Goal: Obtain resource: Obtain resource

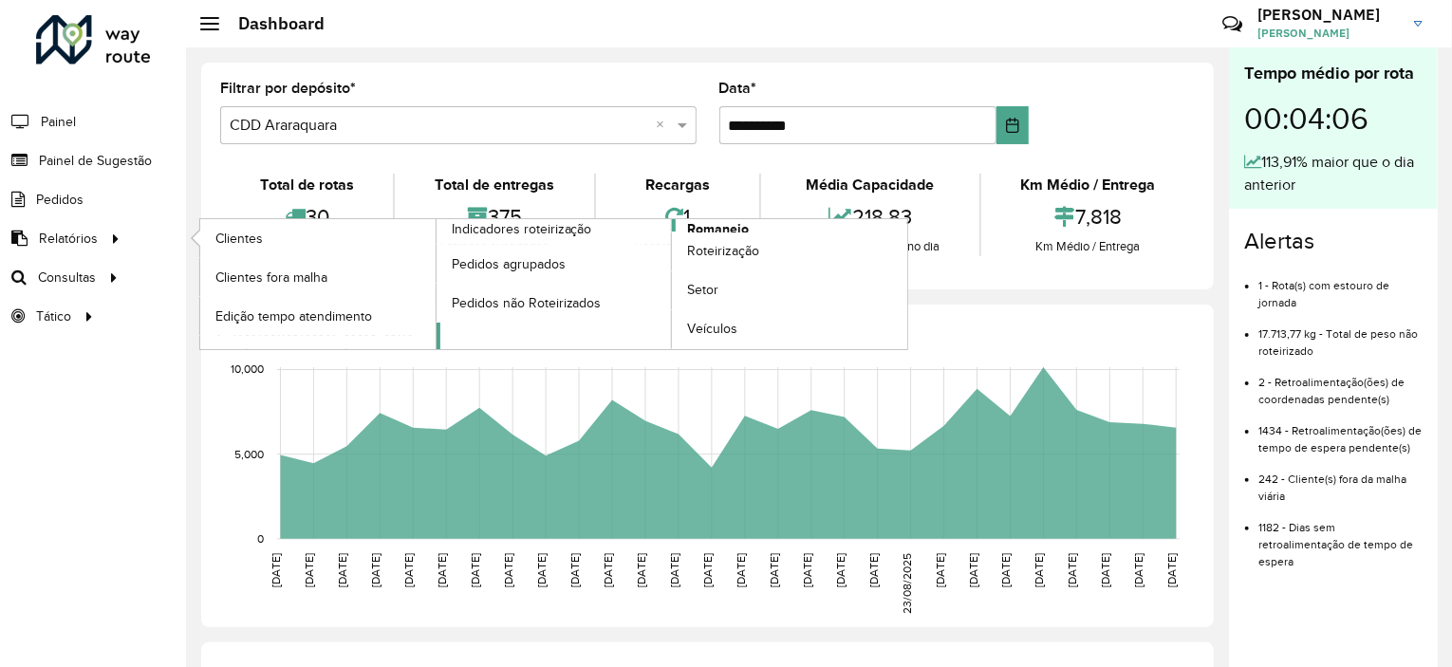
click at [698, 224] on span "Romaneio" at bounding box center [718, 229] width 62 height 20
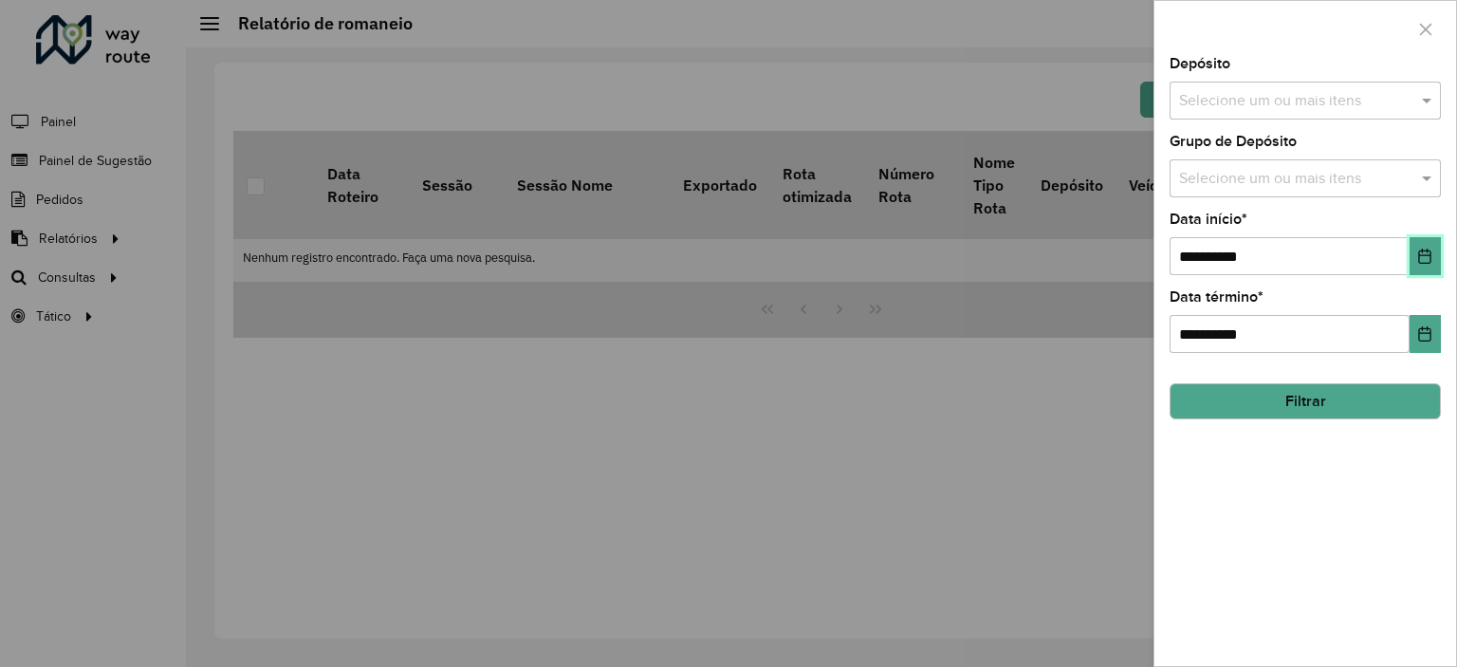
click at [1418, 239] on button "Choose Date" at bounding box center [1425, 256] width 31 height 38
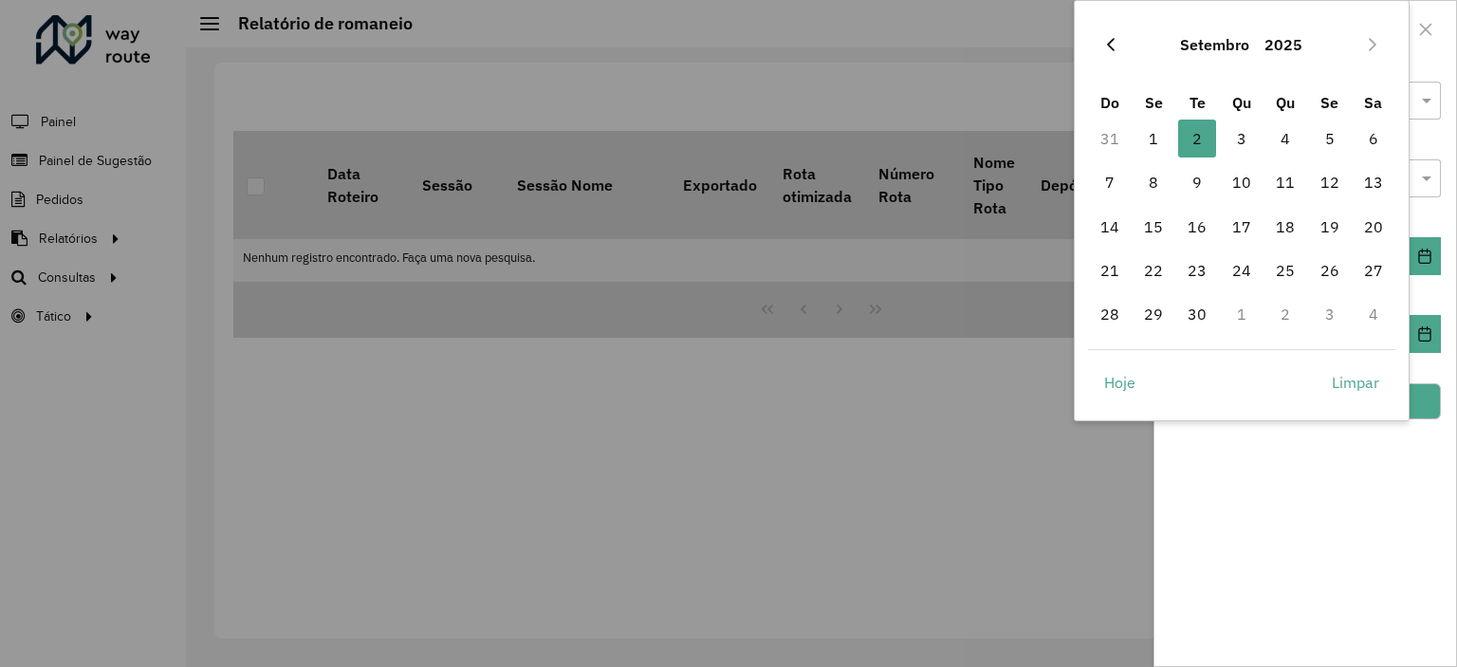
click at [1121, 53] on button "Previous Month" at bounding box center [1111, 44] width 30 height 30
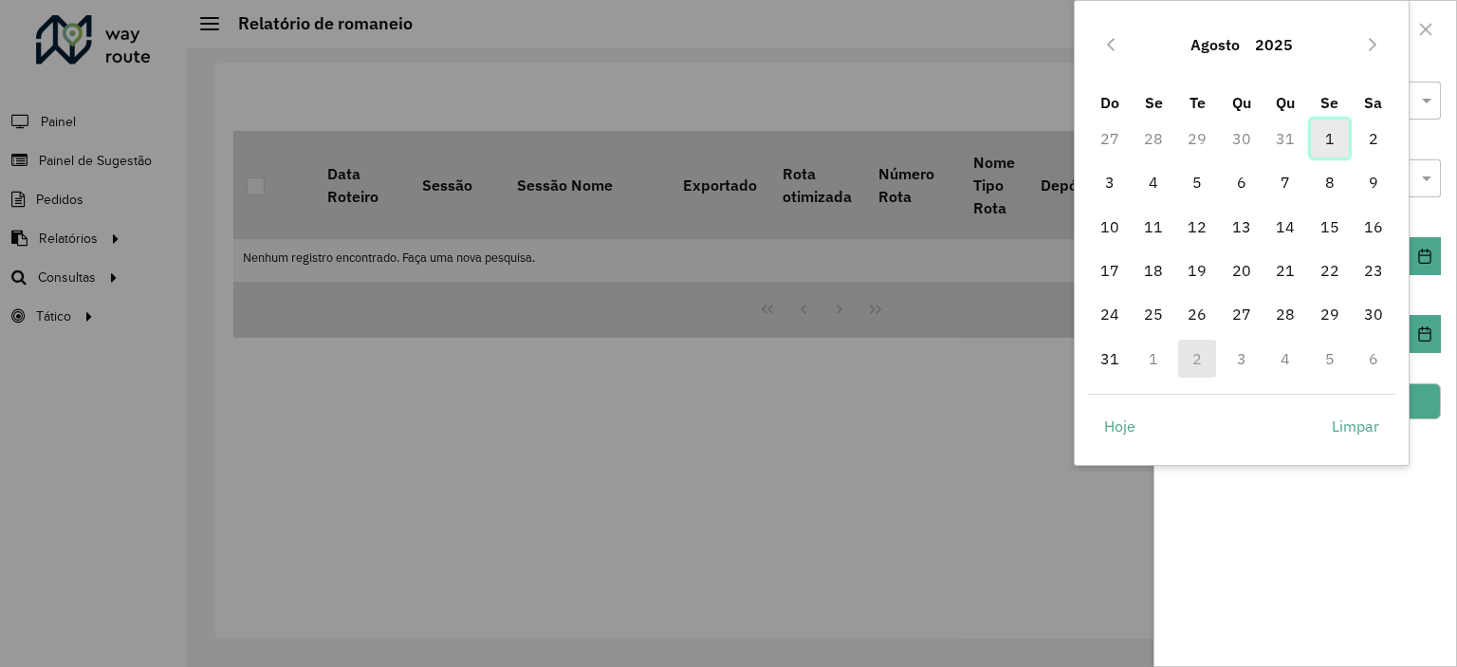
click at [1321, 131] on span "1" at bounding box center [1330, 139] width 38 height 38
type input "**********"
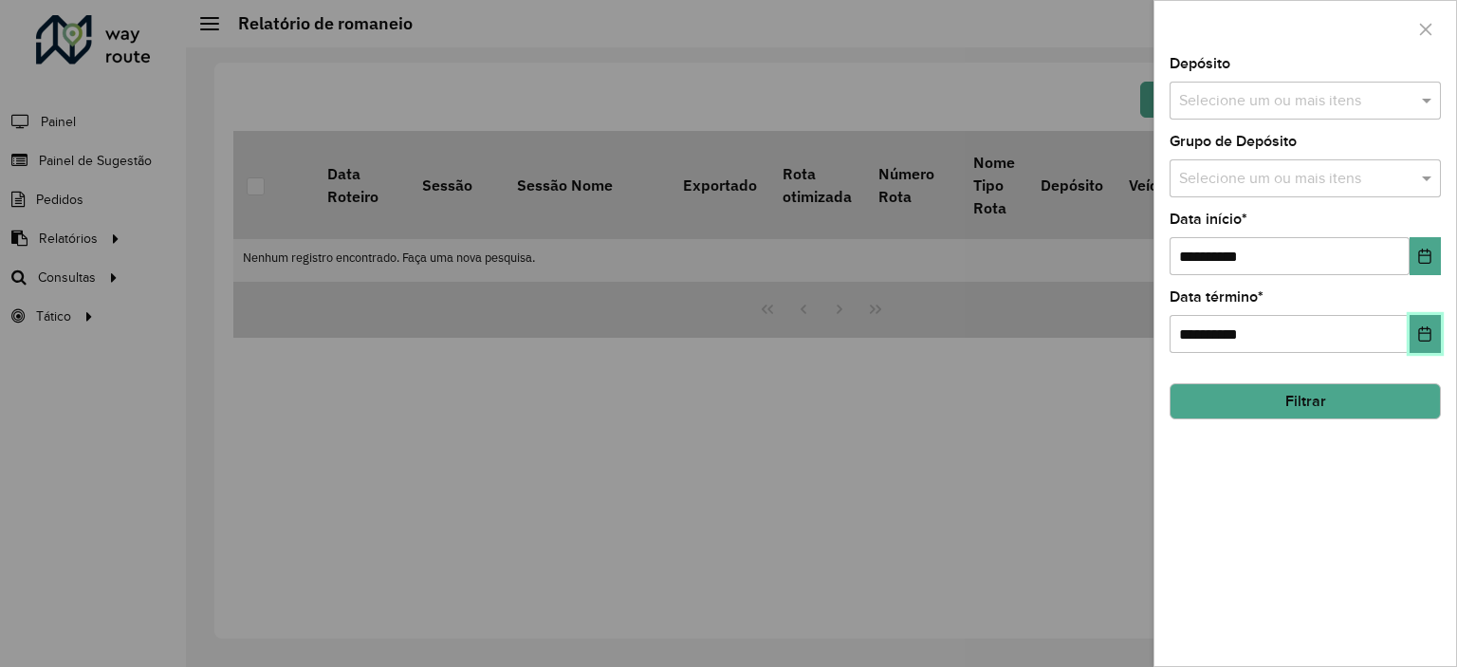
click at [1413, 326] on button "Choose Date" at bounding box center [1425, 334] width 31 height 38
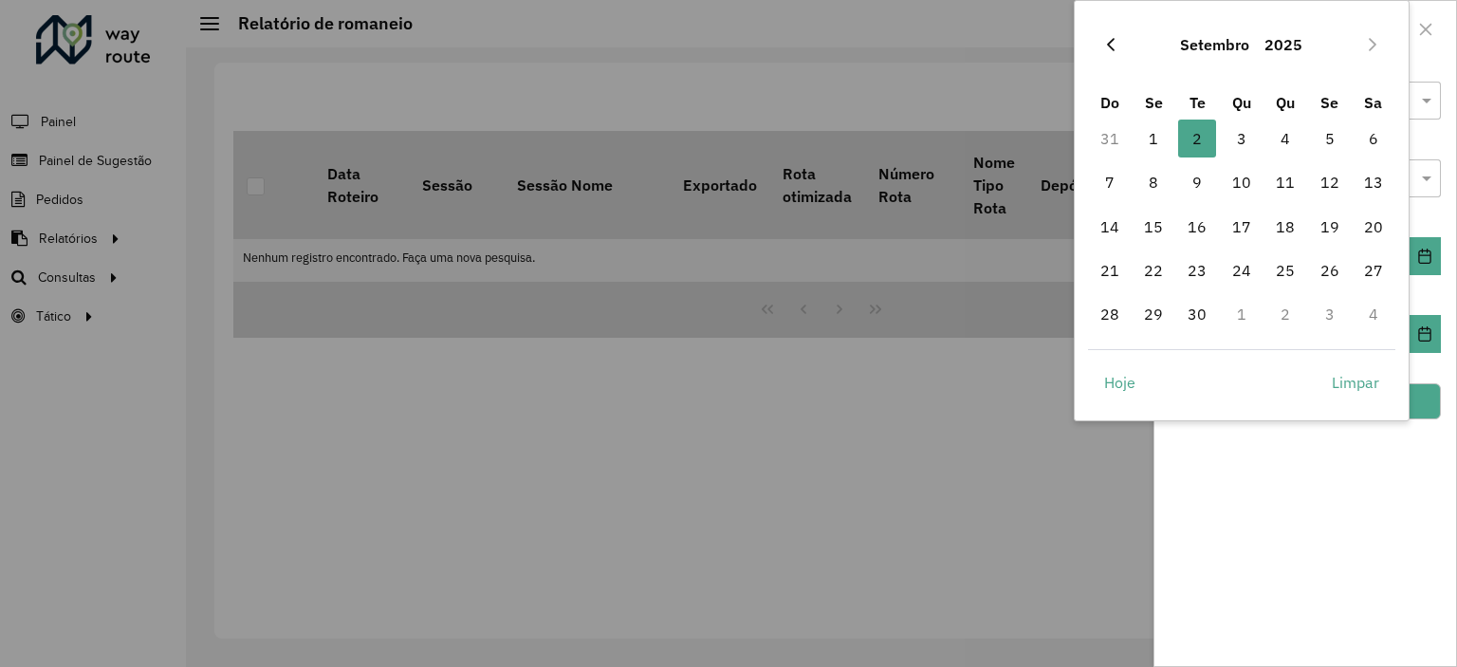
click at [1116, 45] on icon "Previous Month" at bounding box center [1110, 44] width 15 height 15
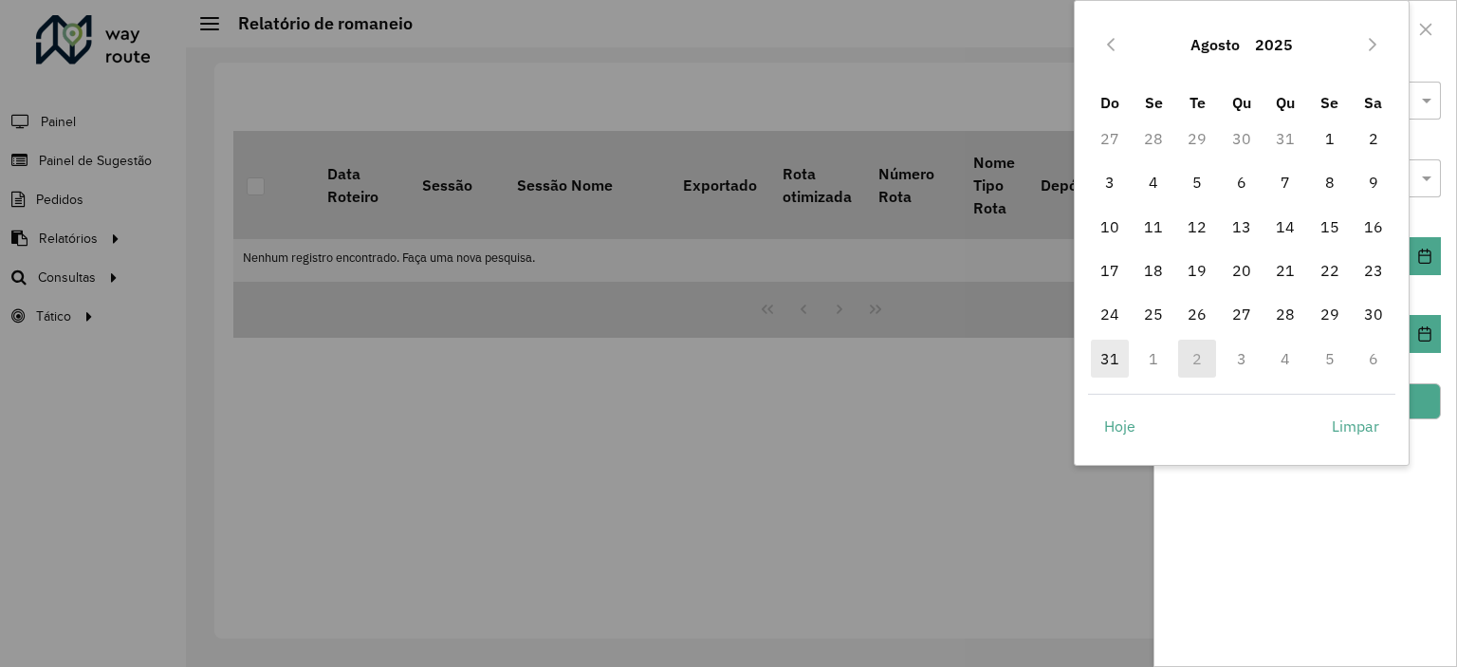
click at [1119, 358] on span "31" at bounding box center [1110, 359] width 38 height 38
type input "**********"
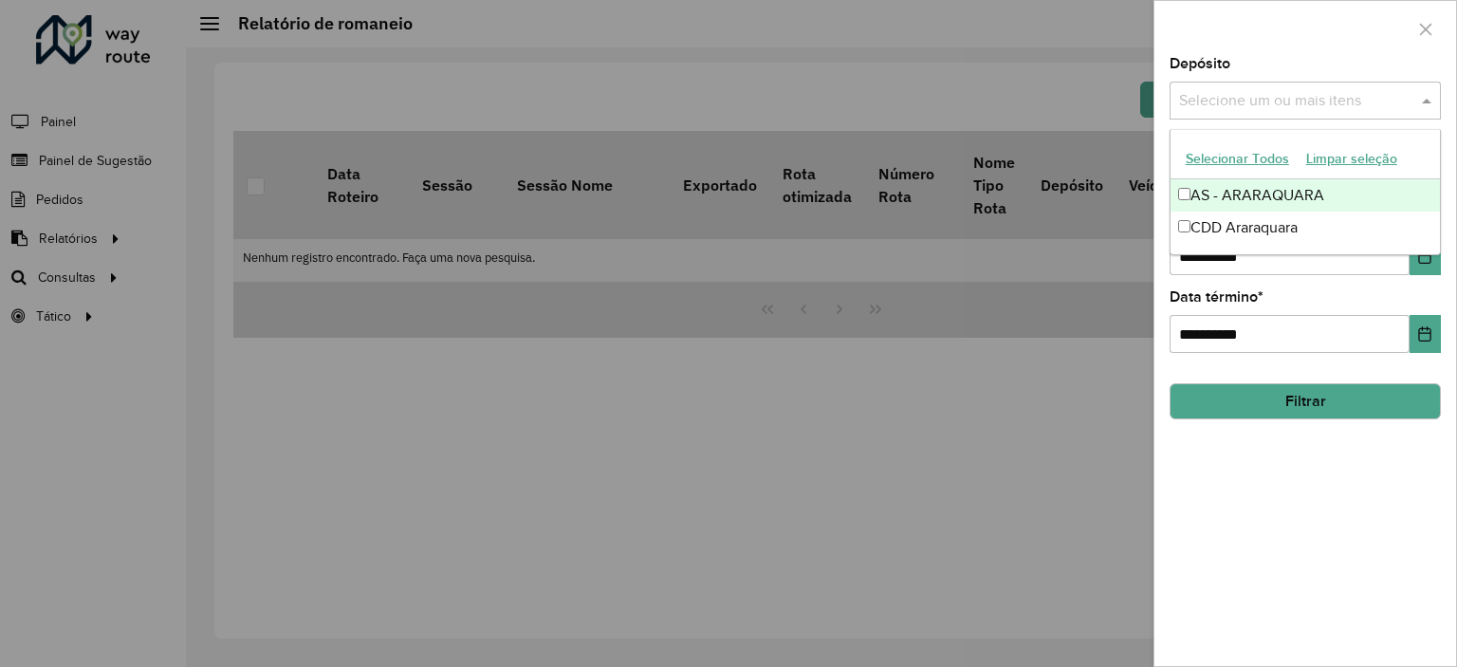
click at [1418, 102] on span at bounding box center [1430, 100] width 24 height 23
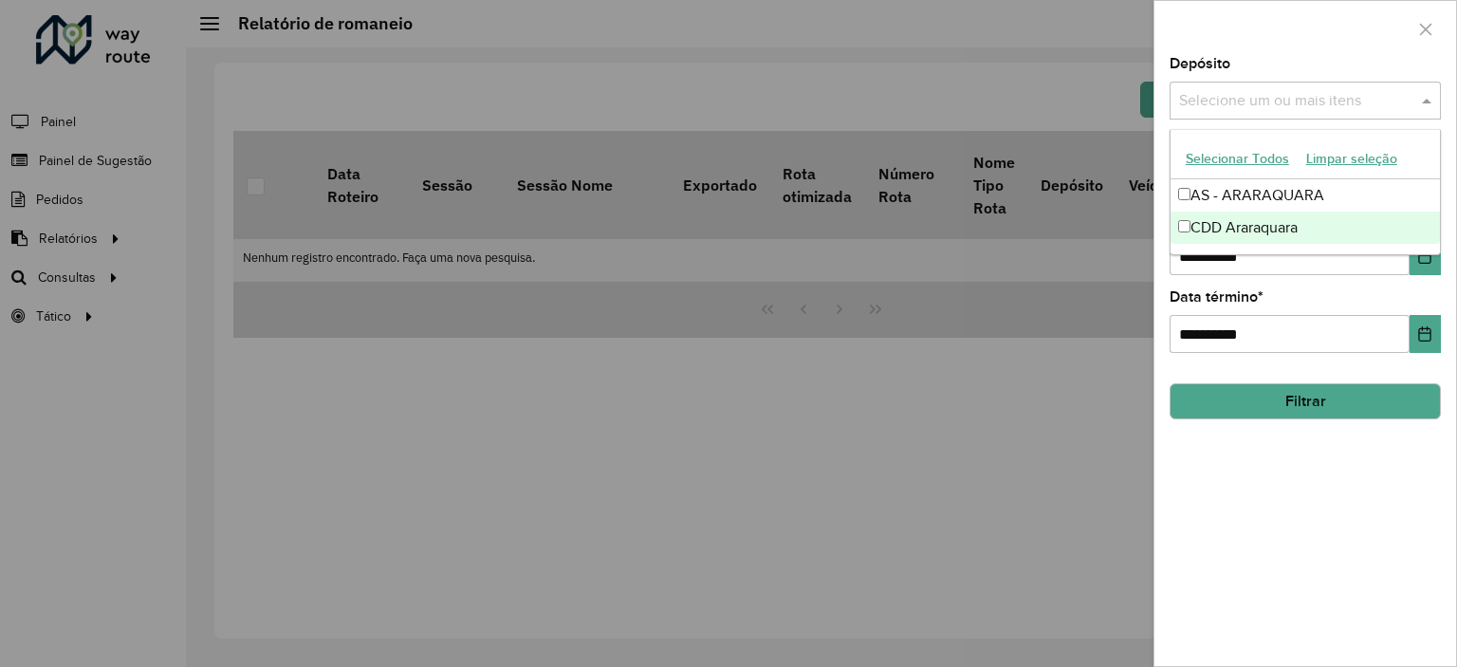
click at [1237, 228] on div "CDD Araraquara" at bounding box center [1305, 228] width 269 height 32
click at [1268, 387] on button "Filtrar" at bounding box center [1305, 401] width 271 height 36
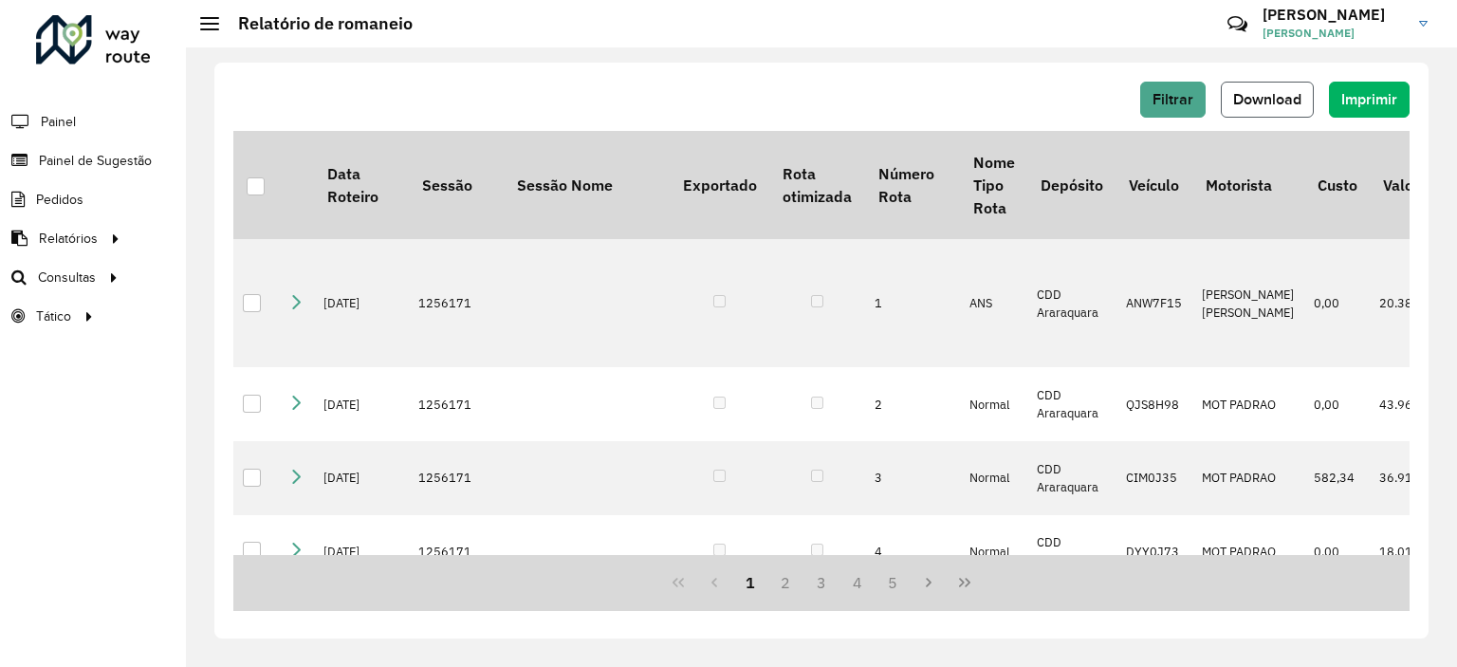
click at [1275, 96] on span "Download" at bounding box center [1267, 99] width 68 height 16
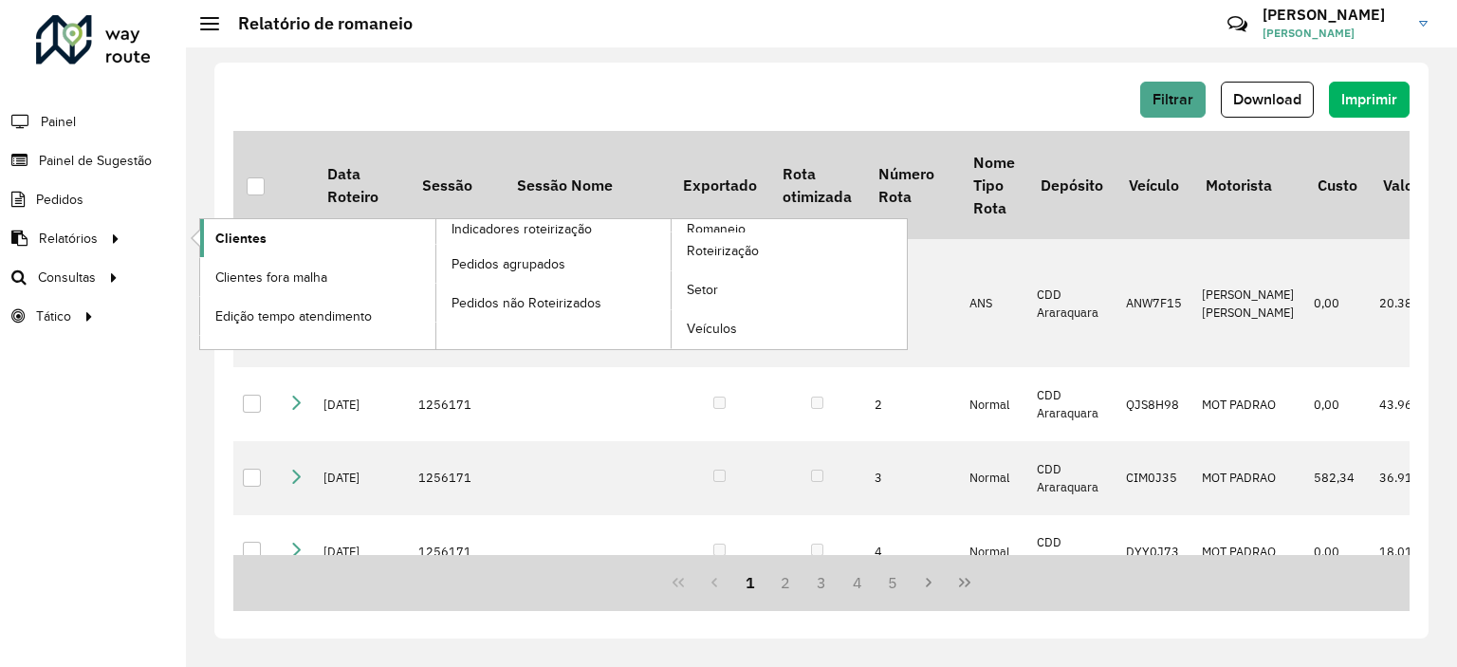
click at [283, 234] on link "Clientes" at bounding box center [317, 238] width 235 height 38
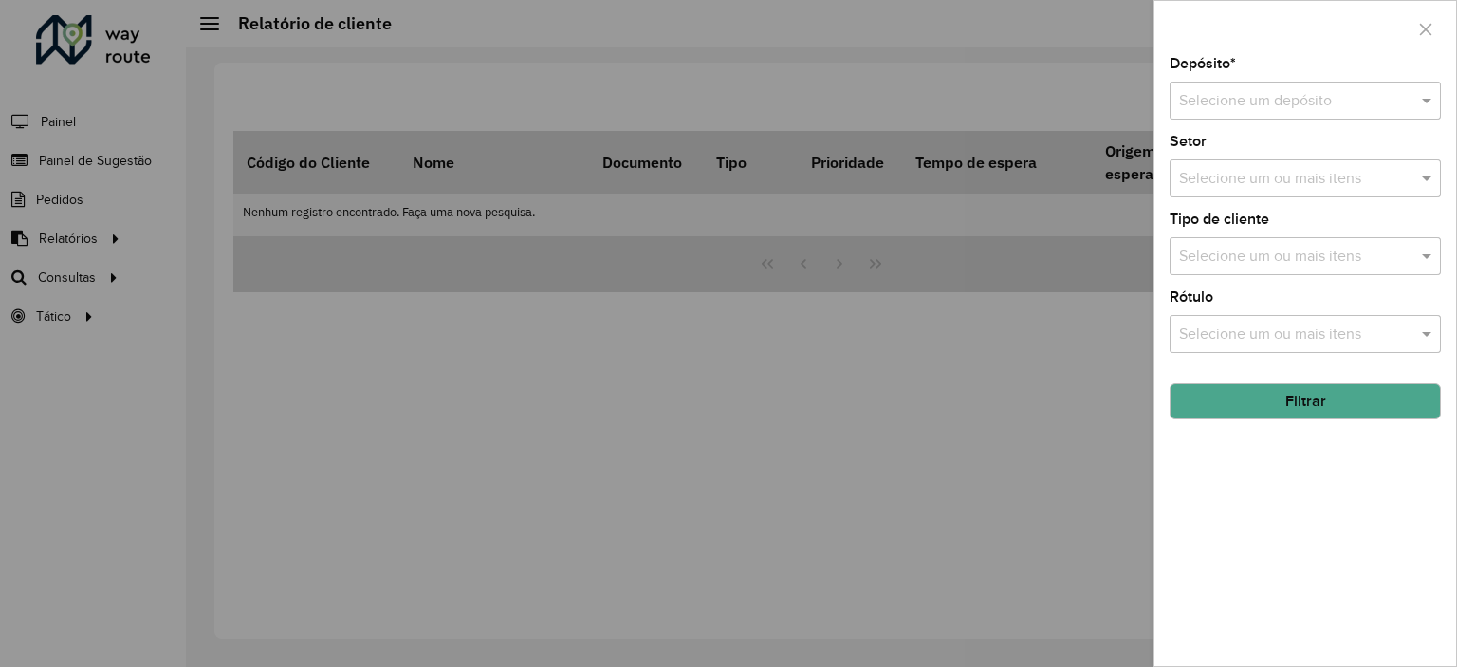
click at [1289, 86] on div "Selecione um depósito" at bounding box center [1305, 101] width 271 height 38
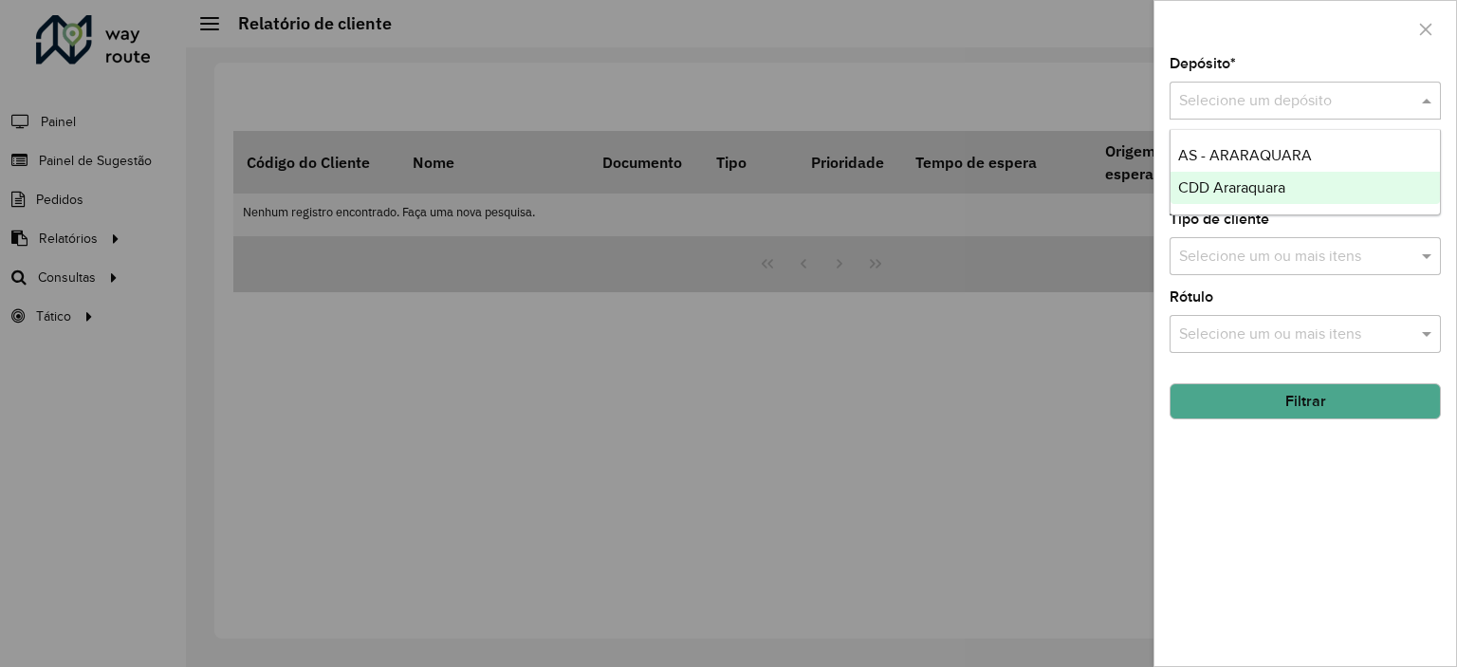
click at [1240, 176] on div "CDD Araraquara" at bounding box center [1305, 188] width 269 height 32
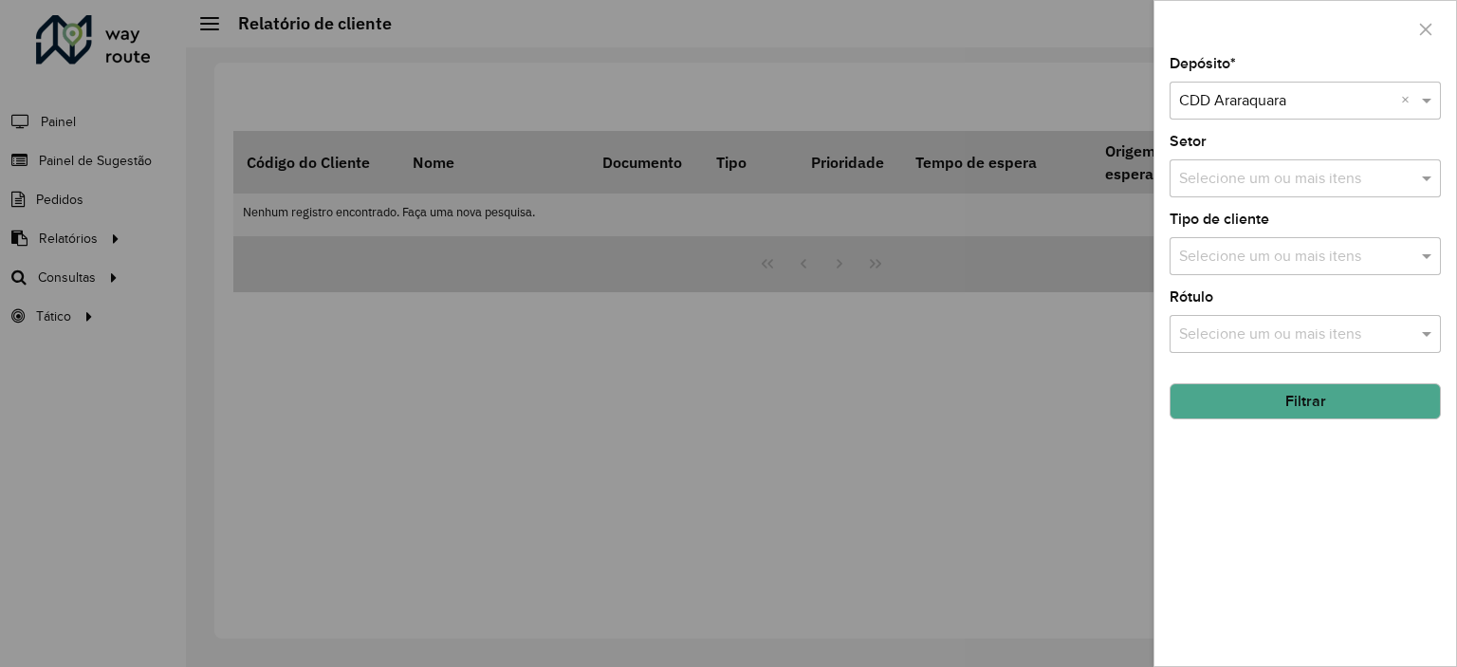
click at [1300, 399] on button "Filtrar" at bounding box center [1305, 401] width 271 height 36
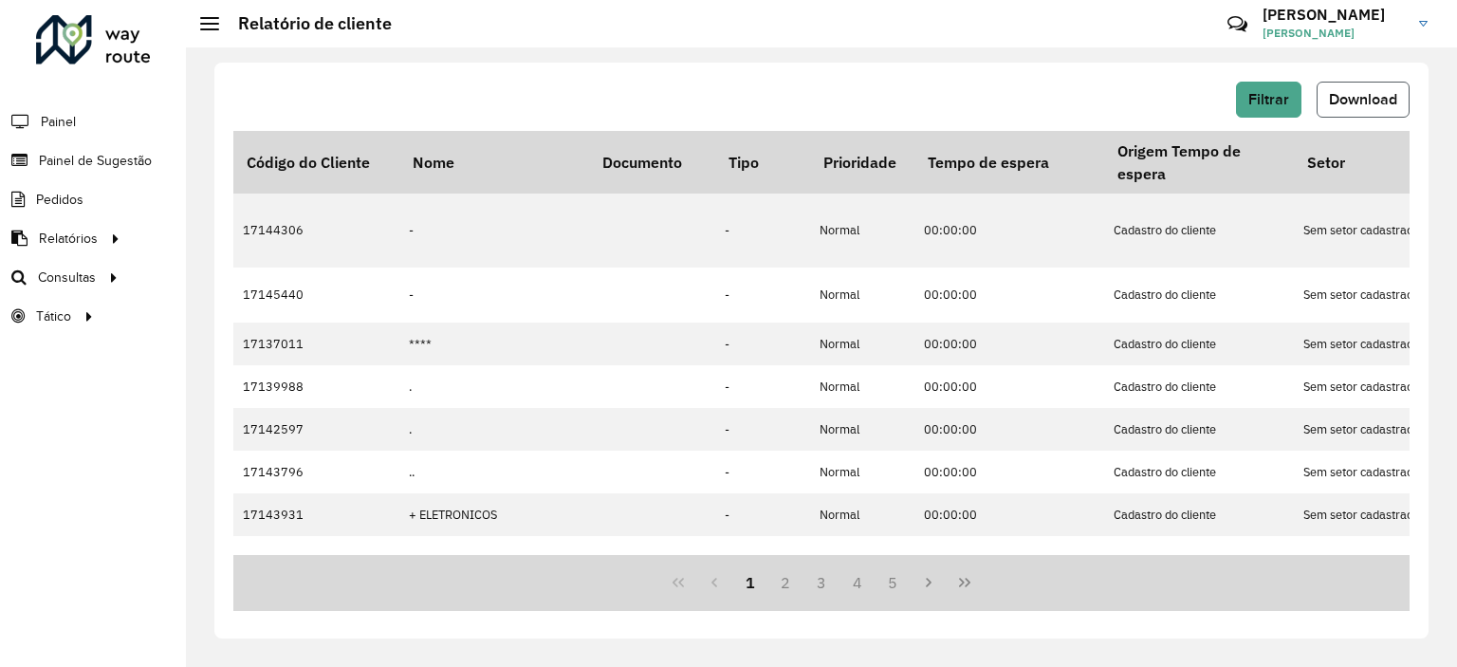
click at [1359, 102] on span "Download" at bounding box center [1363, 99] width 68 height 16
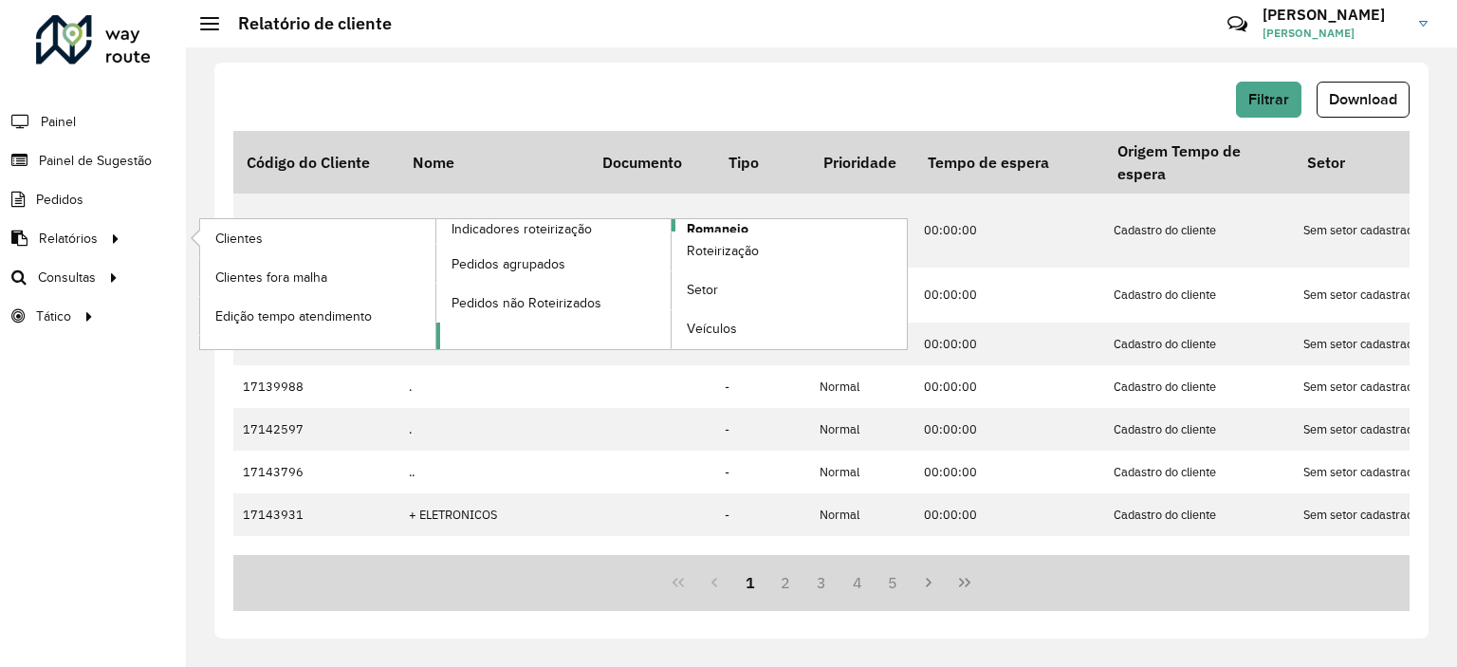
click at [754, 229] on link "Romaneio" at bounding box center [672, 284] width 472 height 130
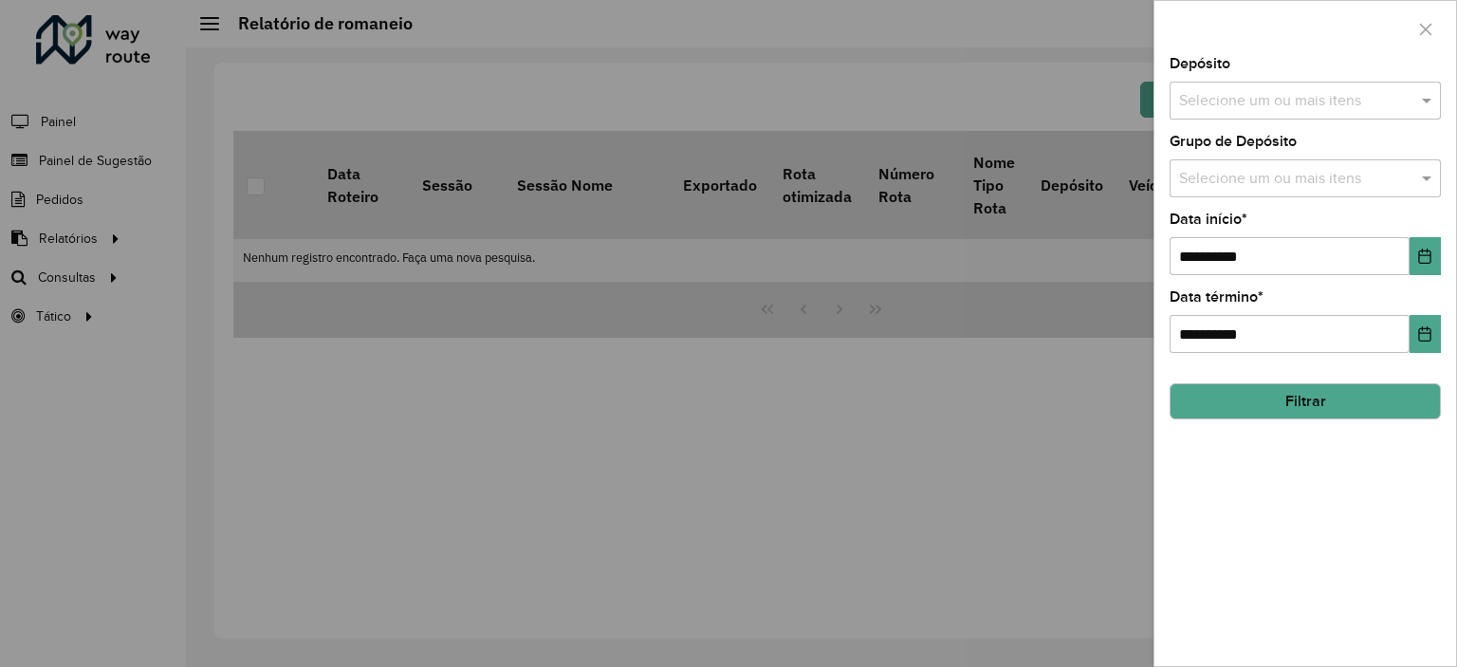
click at [1267, 114] on div "Selecione um ou mais itens" at bounding box center [1305, 101] width 271 height 38
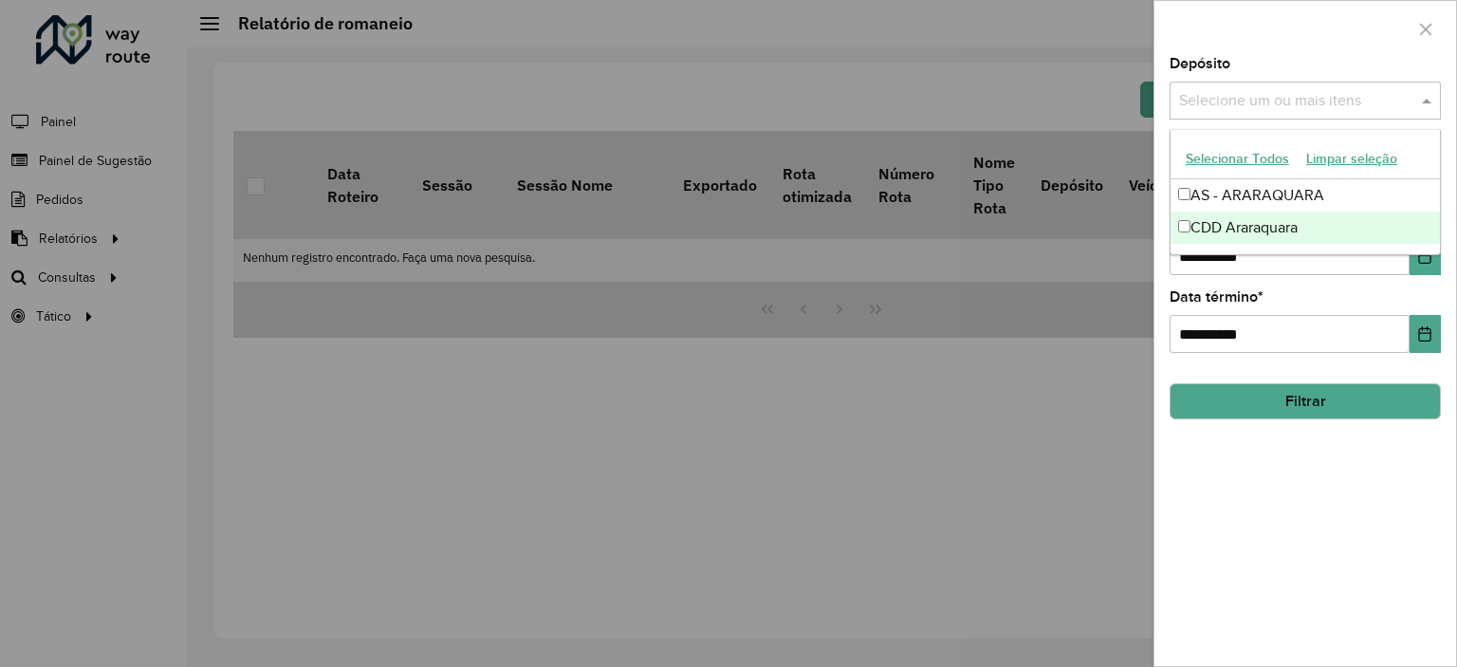
click at [1237, 226] on div "CDD Araraquara" at bounding box center [1305, 228] width 269 height 32
click at [1429, 263] on button "Choose Date" at bounding box center [1425, 256] width 31 height 38
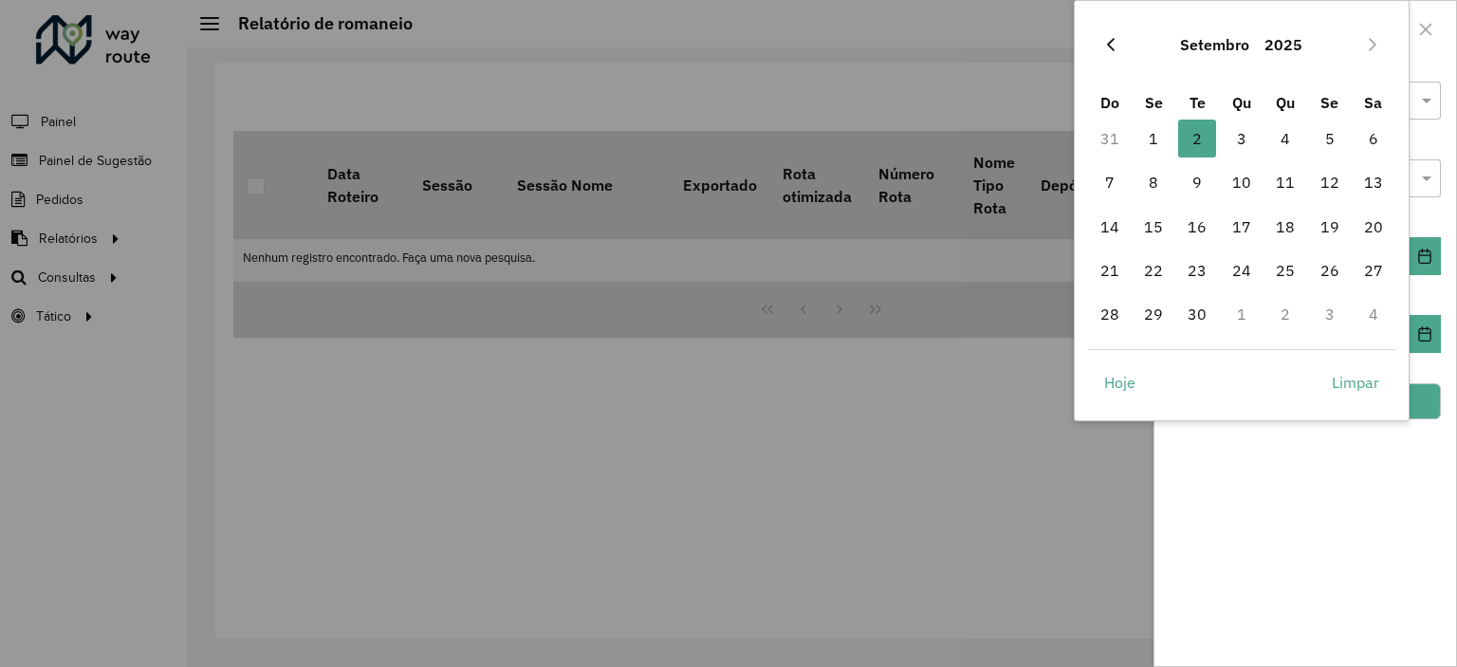
click at [1115, 56] on button "Previous Month" at bounding box center [1111, 44] width 30 height 30
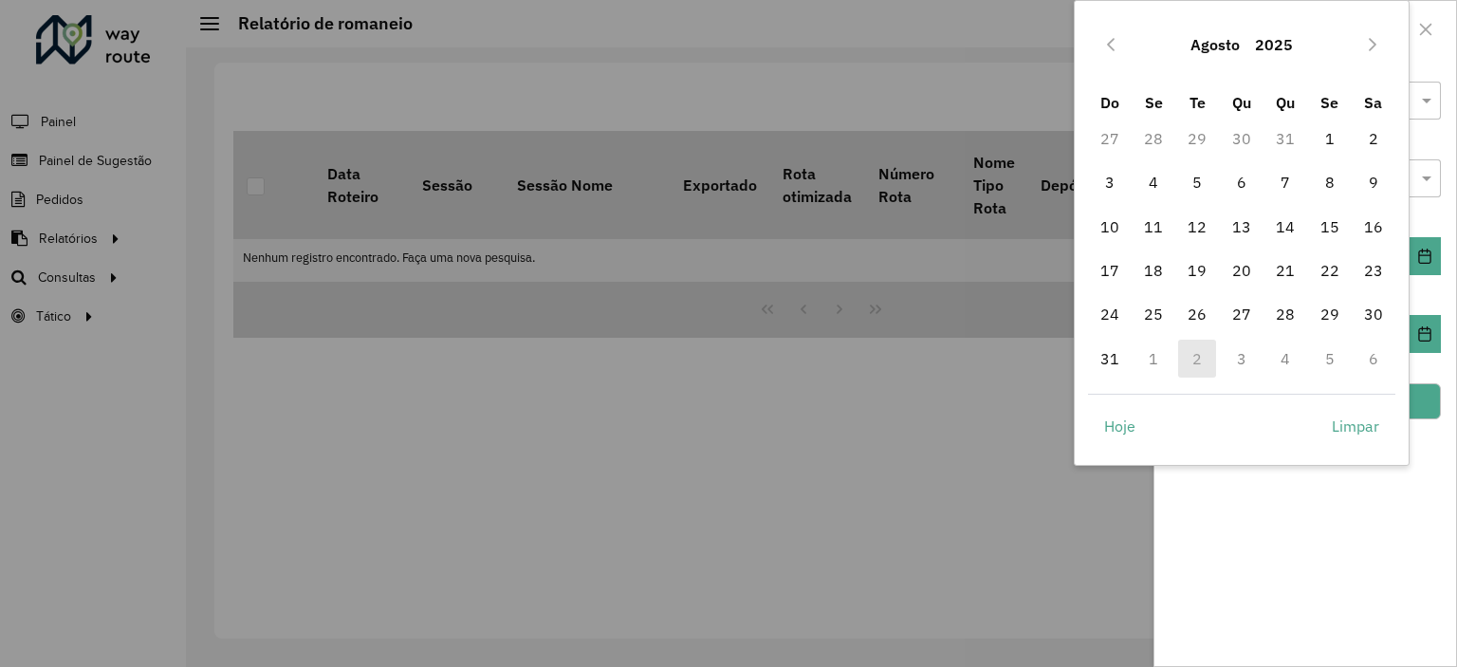
click at [1115, 56] on button "Previous Month" at bounding box center [1111, 44] width 30 height 30
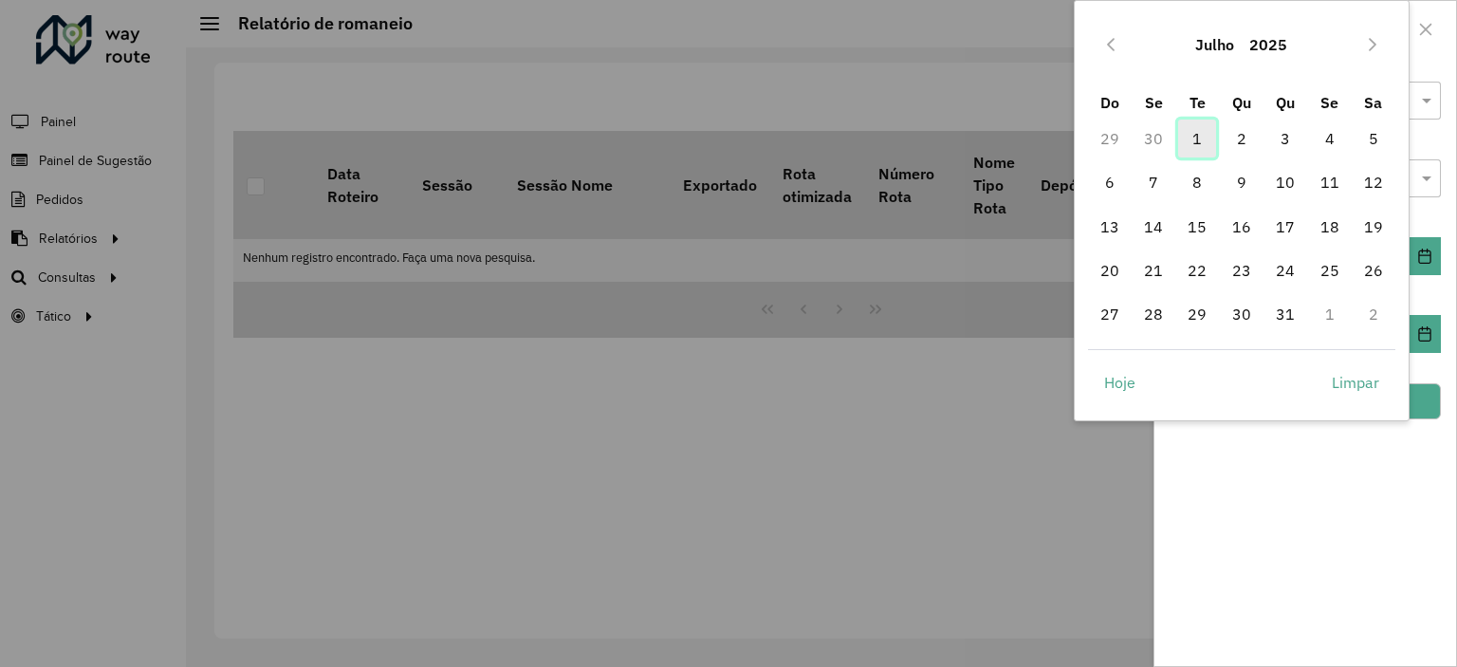
click at [1188, 137] on span "1" at bounding box center [1197, 139] width 38 height 38
type input "**********"
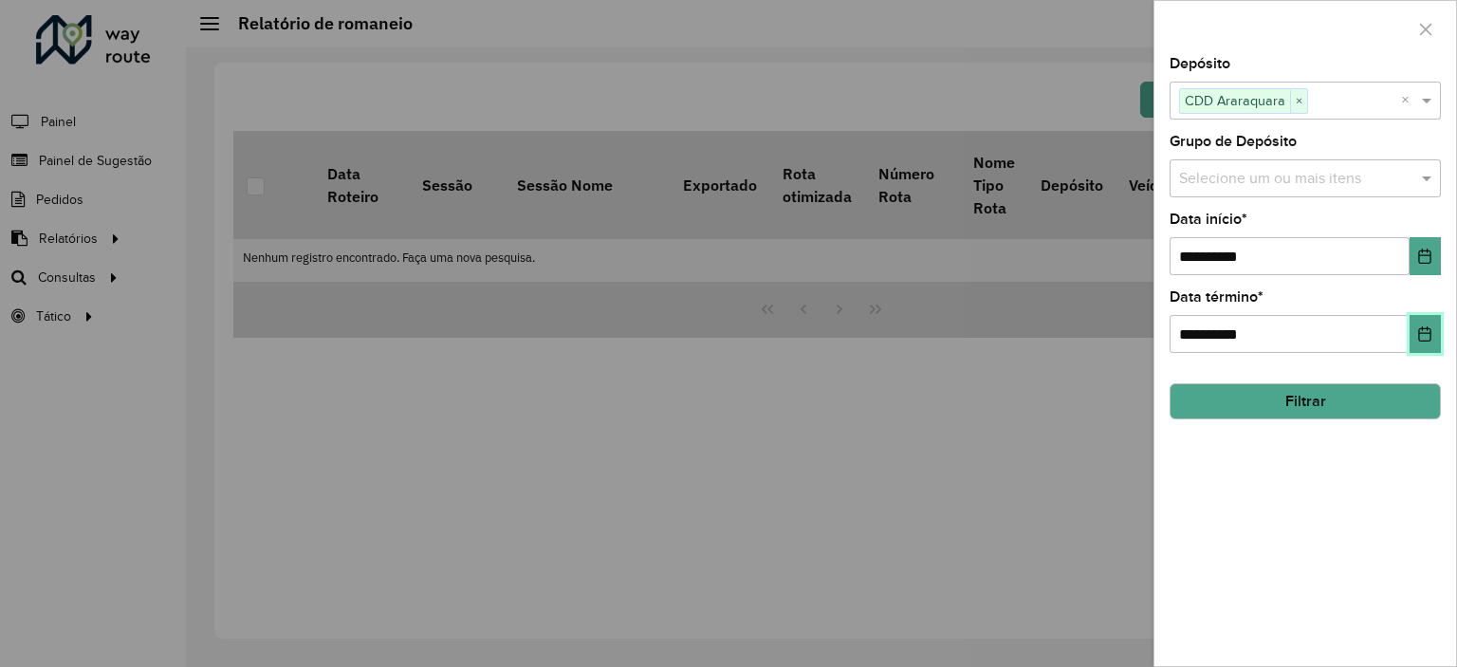
click at [1429, 326] on icon "Choose Date" at bounding box center [1425, 333] width 15 height 15
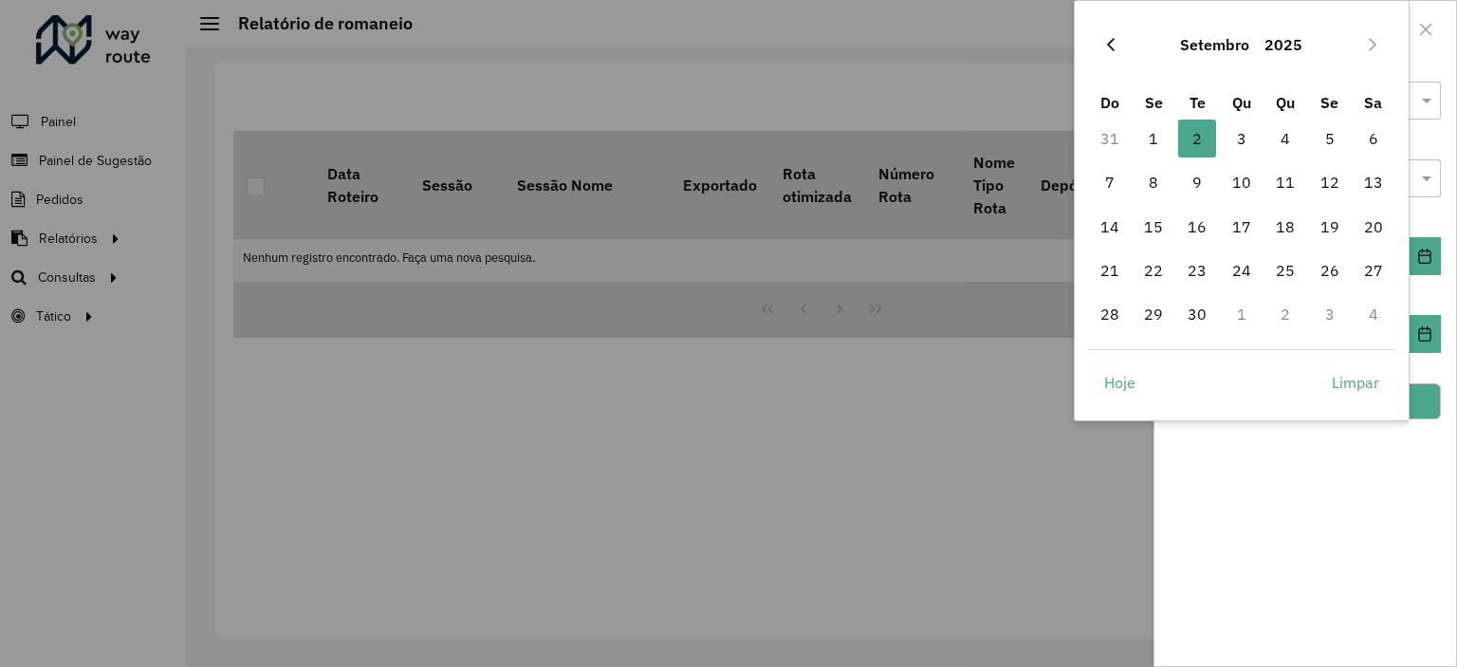
click at [1103, 41] on icon "Previous Month" at bounding box center [1110, 44] width 15 height 15
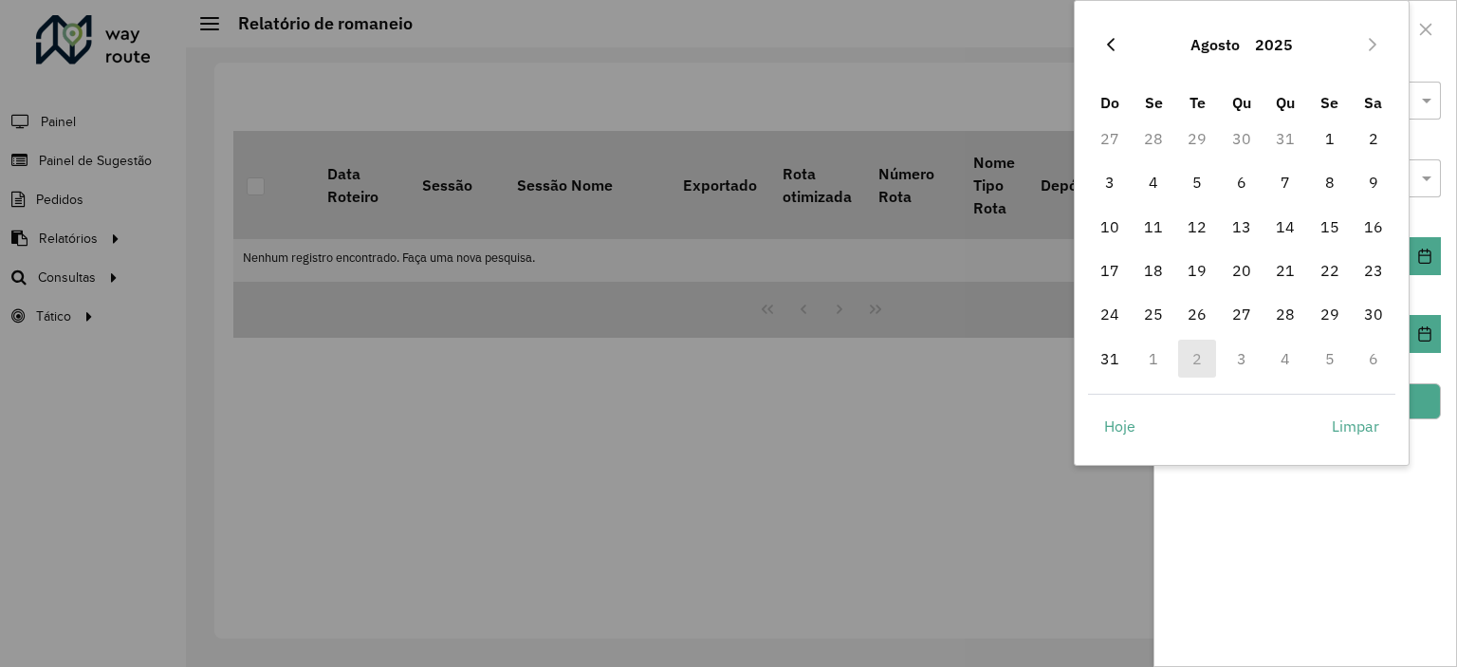
click at [1104, 49] on icon "Previous Month" at bounding box center [1110, 44] width 15 height 15
click at [1298, 306] on span "31" at bounding box center [1286, 314] width 38 height 38
type input "**********"
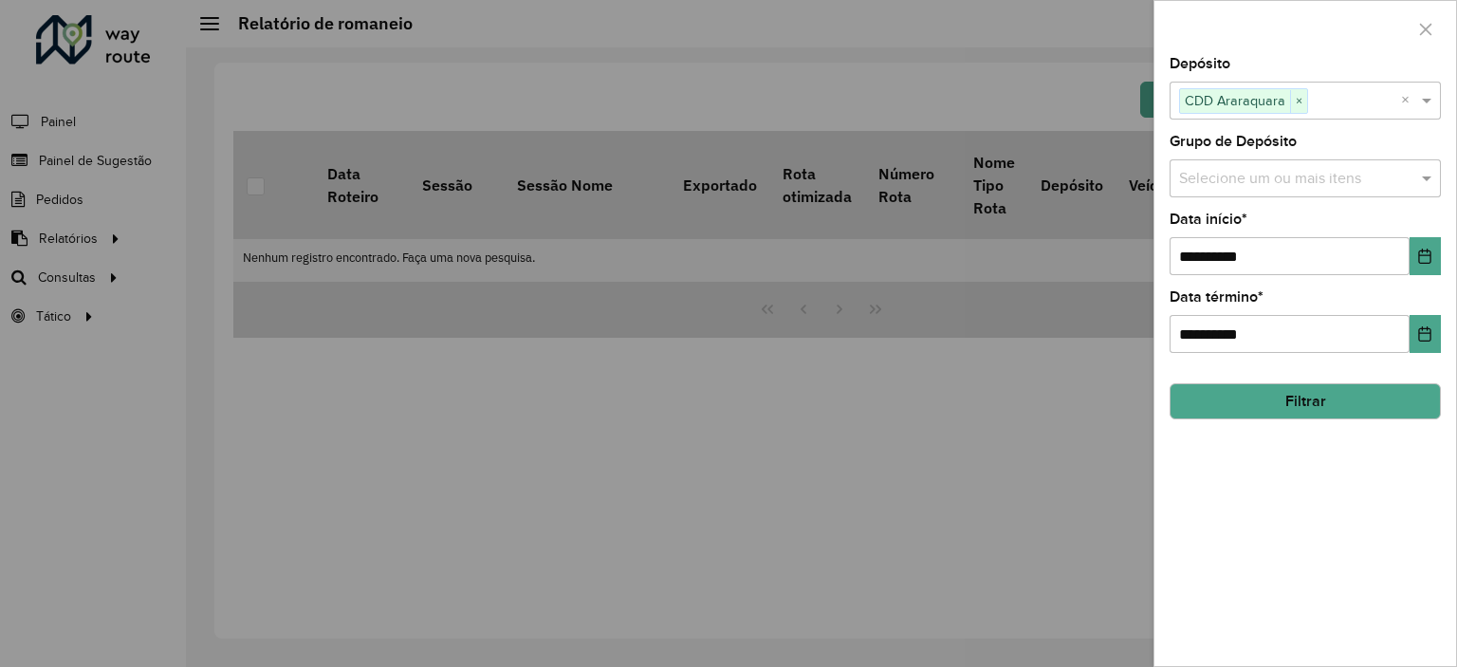
click at [1404, 403] on button "Filtrar" at bounding box center [1305, 401] width 271 height 36
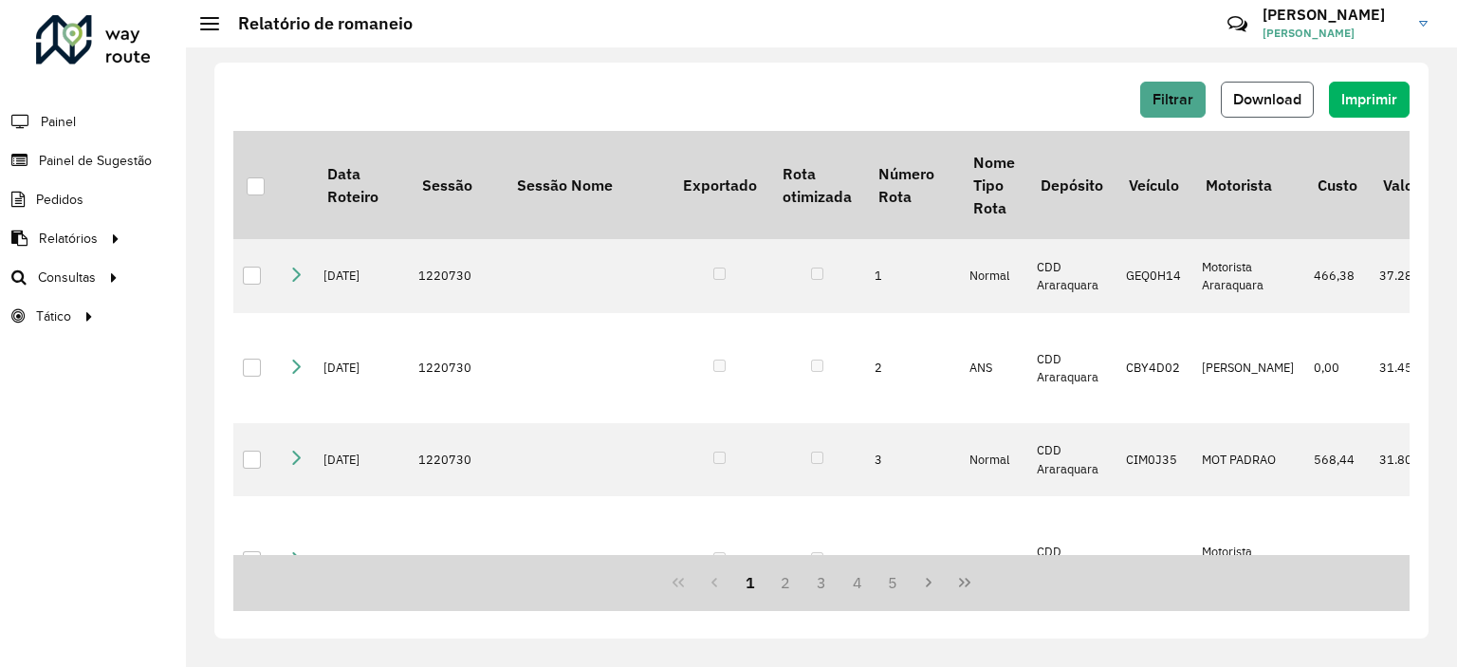
click at [1262, 105] on span "Download" at bounding box center [1267, 99] width 68 height 16
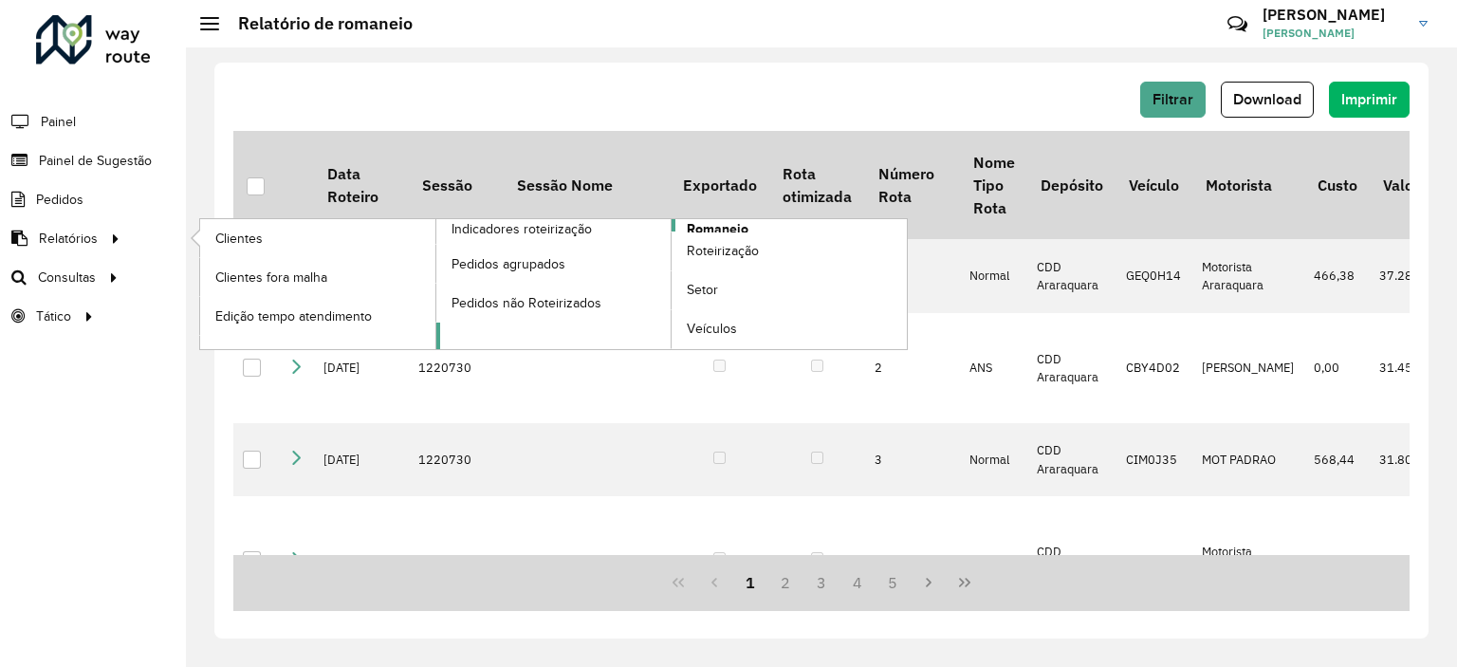
click at [734, 219] on span "Romaneio" at bounding box center [718, 229] width 62 height 20
click at [728, 232] on link "Roteirização" at bounding box center [789, 251] width 235 height 38
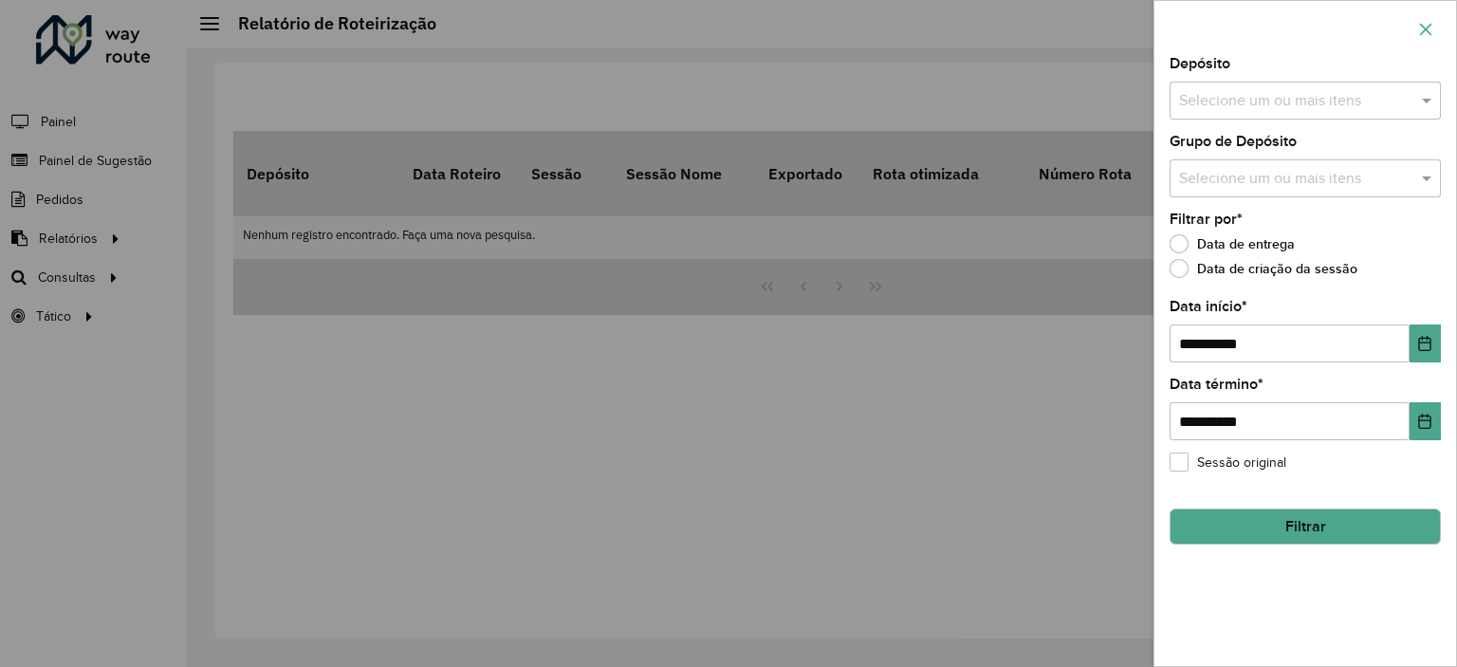
click at [1413, 34] on button "button" at bounding box center [1426, 29] width 30 height 30
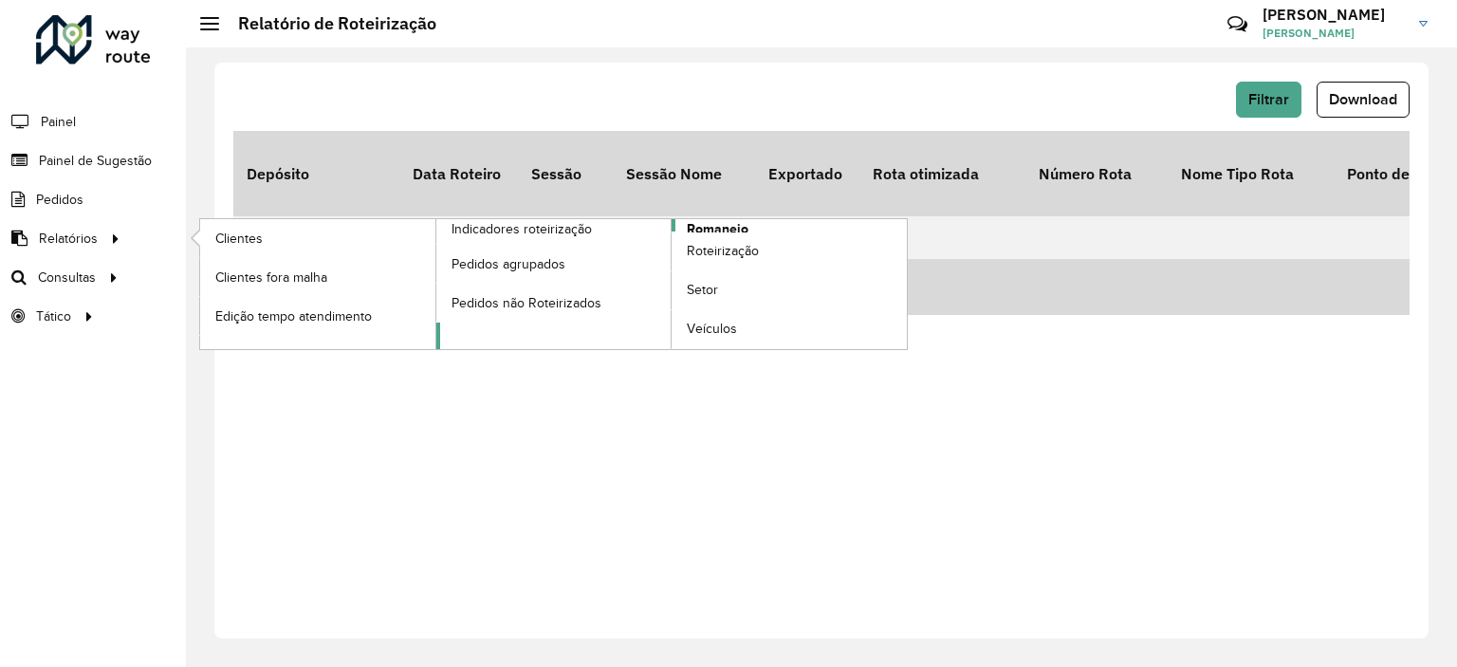
click at [717, 227] on span "Romaneio" at bounding box center [718, 229] width 62 height 20
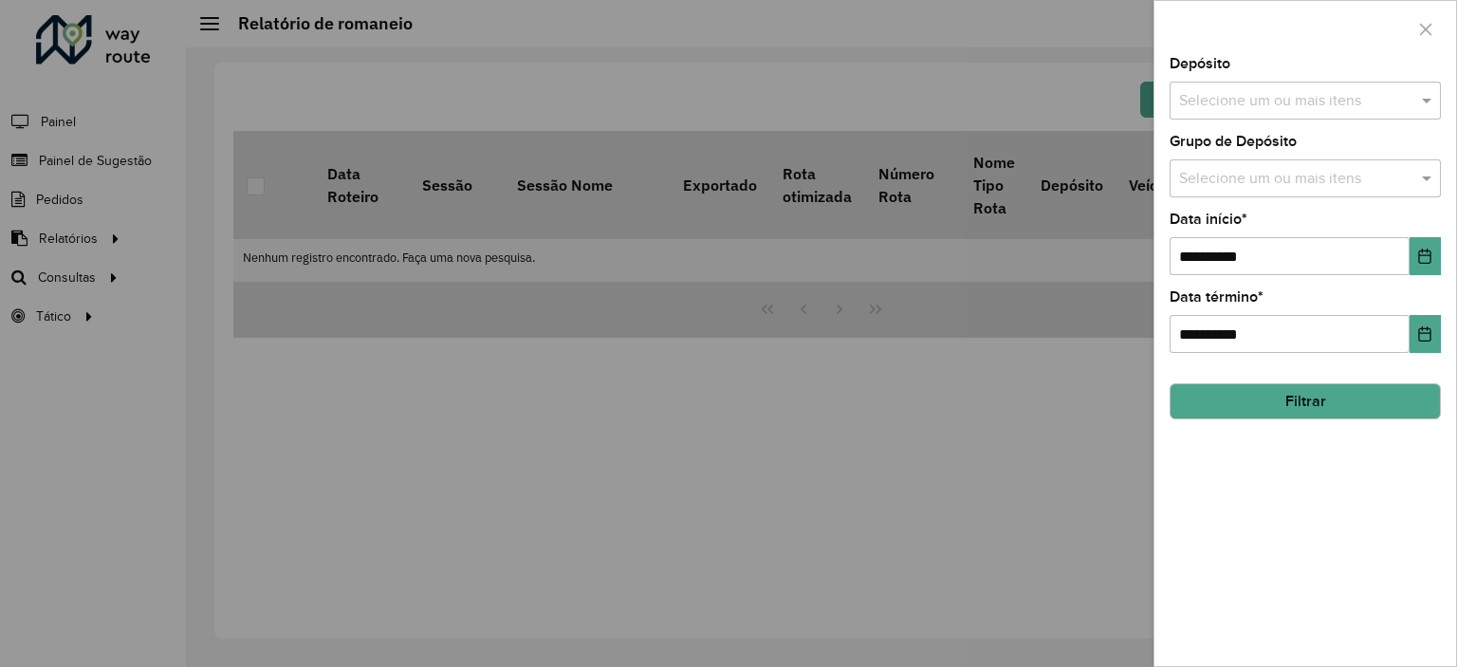
click at [1291, 103] on input "text" at bounding box center [1296, 101] width 243 height 23
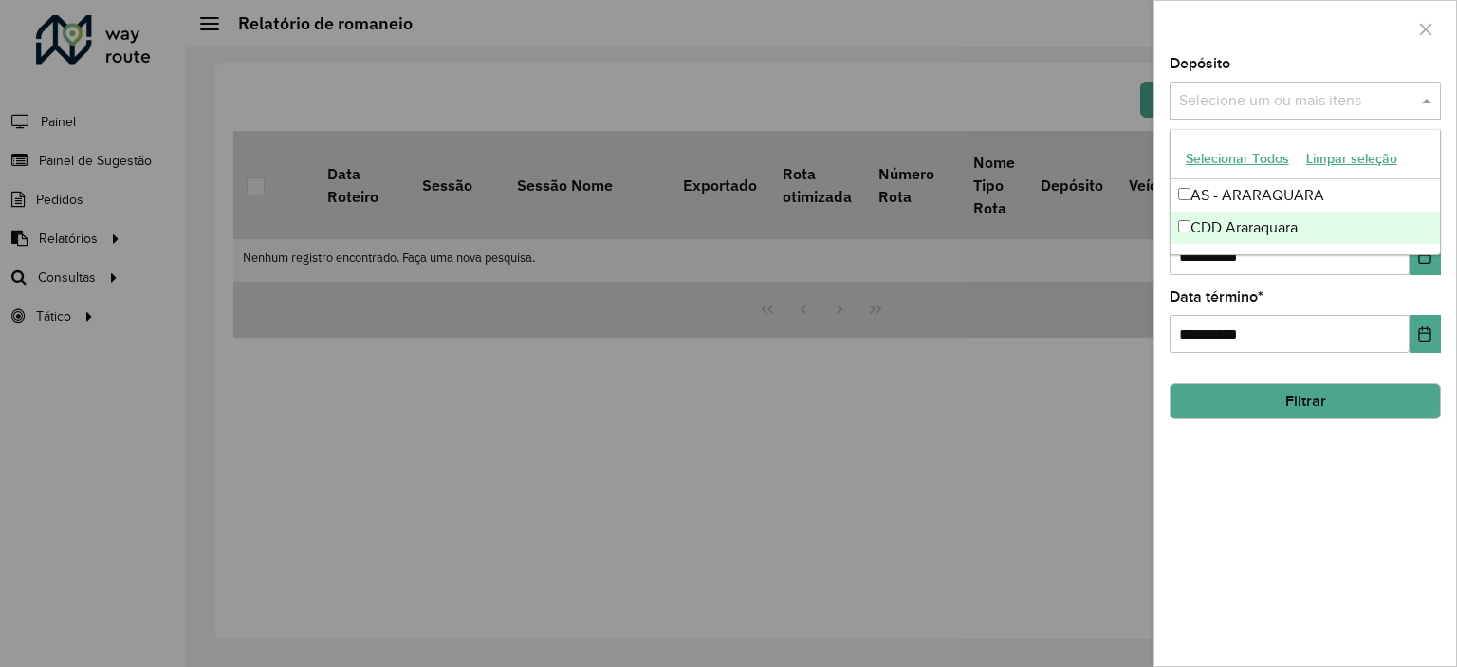
click at [1240, 230] on div "CDD Araraquara" at bounding box center [1305, 228] width 269 height 32
click at [1423, 265] on button "Choose Date" at bounding box center [1425, 256] width 31 height 38
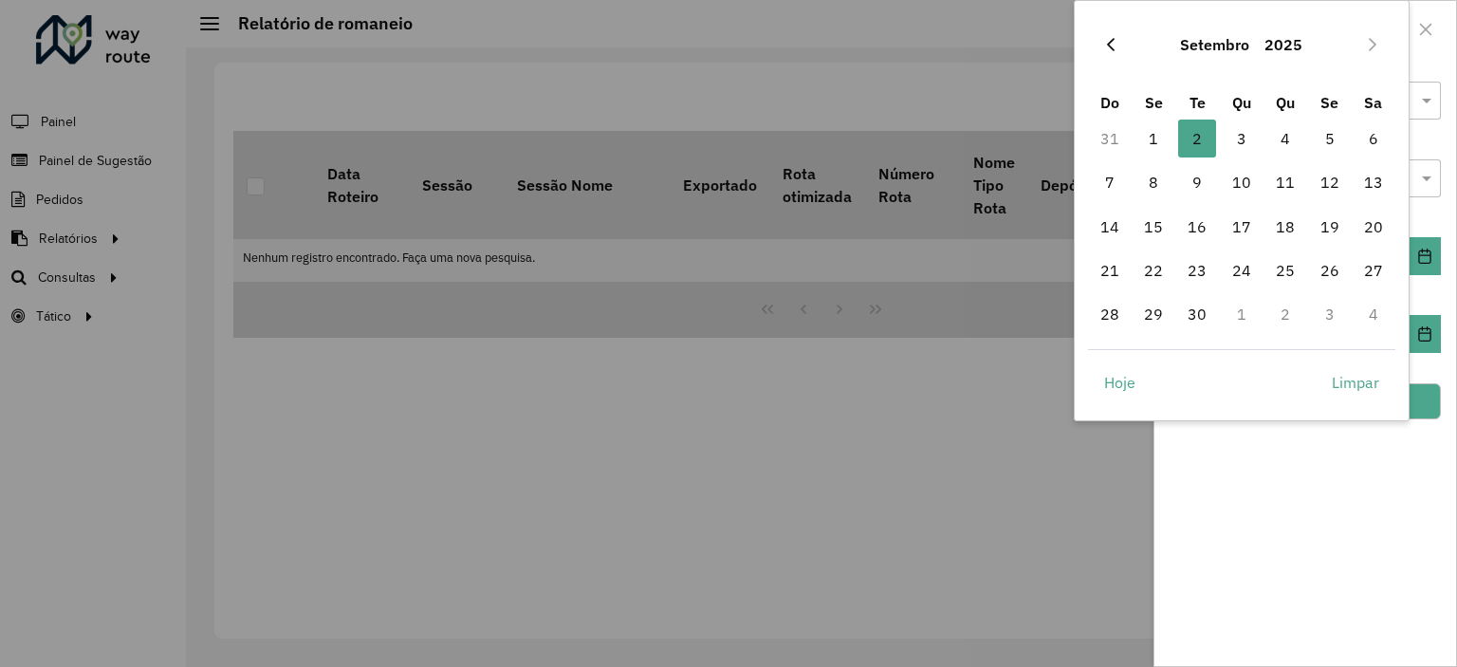
click at [1118, 46] on button "Previous Month" at bounding box center [1111, 44] width 30 height 30
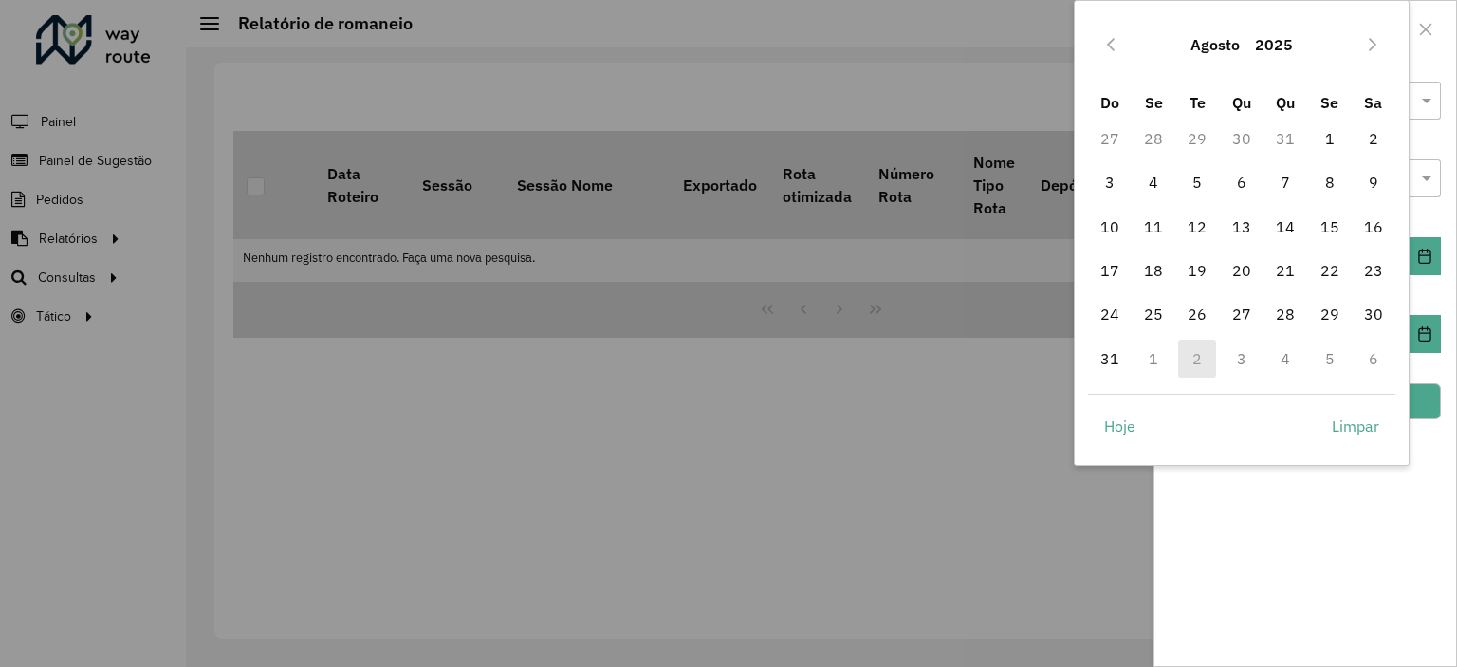
click at [1118, 46] on button "Previous Month" at bounding box center [1111, 44] width 30 height 30
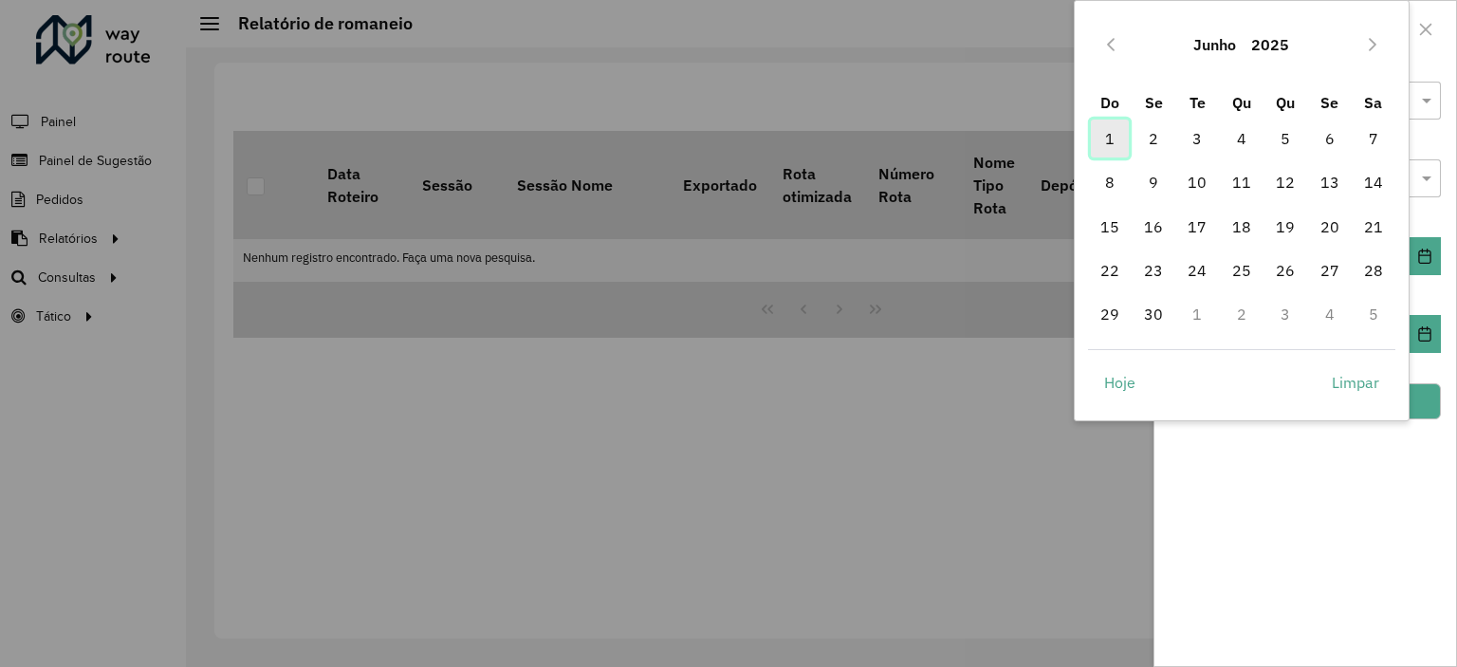
click at [1116, 136] on span "1" at bounding box center [1110, 139] width 38 height 38
type input "**********"
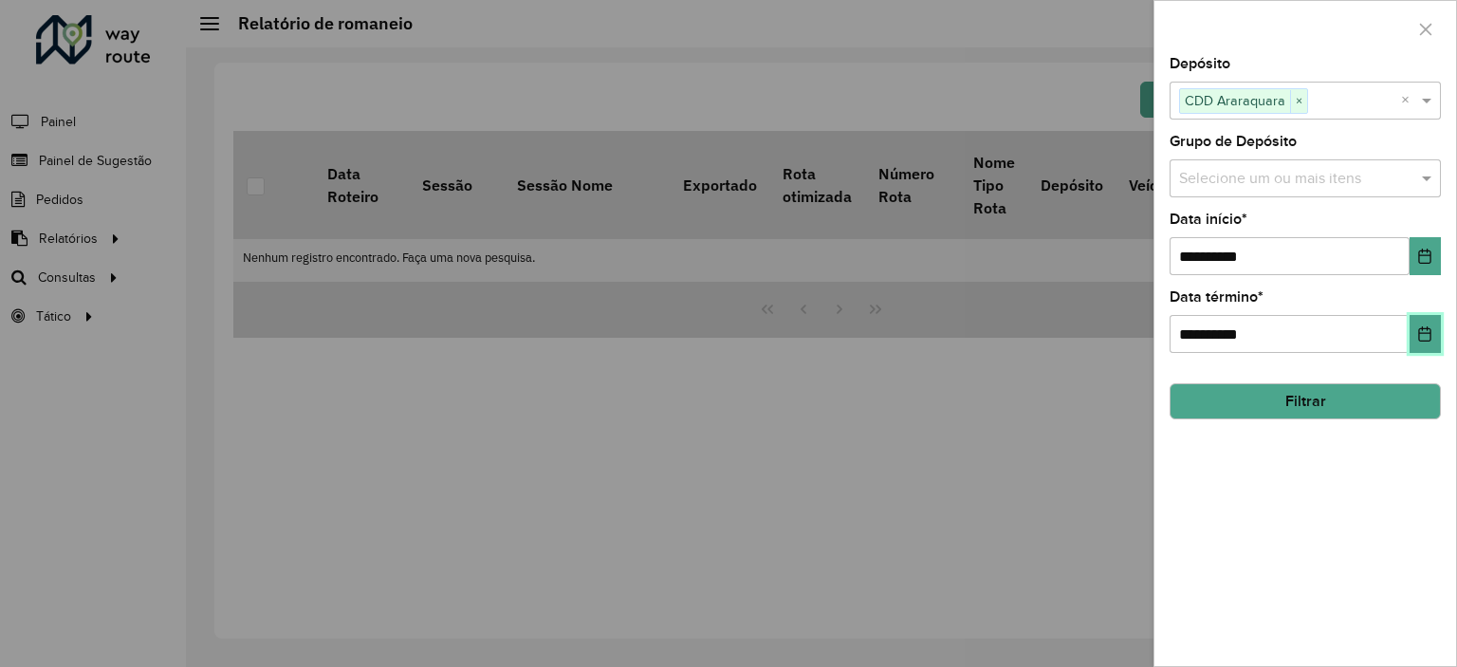
click at [1426, 322] on button "Choose Date" at bounding box center [1425, 334] width 31 height 38
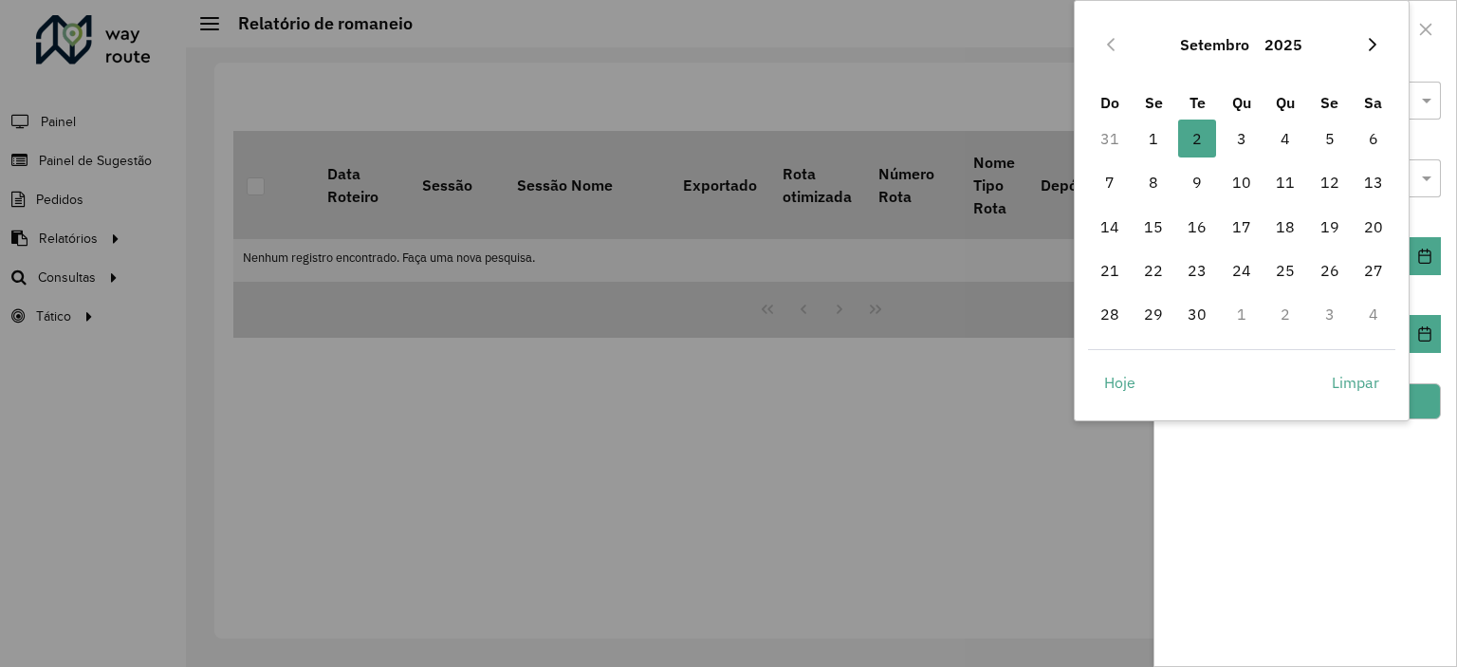
click at [1370, 43] on icon "Next Month" at bounding box center [1372, 44] width 15 height 15
click at [1103, 35] on button "Previous Month" at bounding box center [1111, 44] width 30 height 30
click at [1117, 39] on icon "Previous Month" at bounding box center [1110, 44] width 15 height 15
click at [1160, 314] on span "30" at bounding box center [1154, 314] width 38 height 38
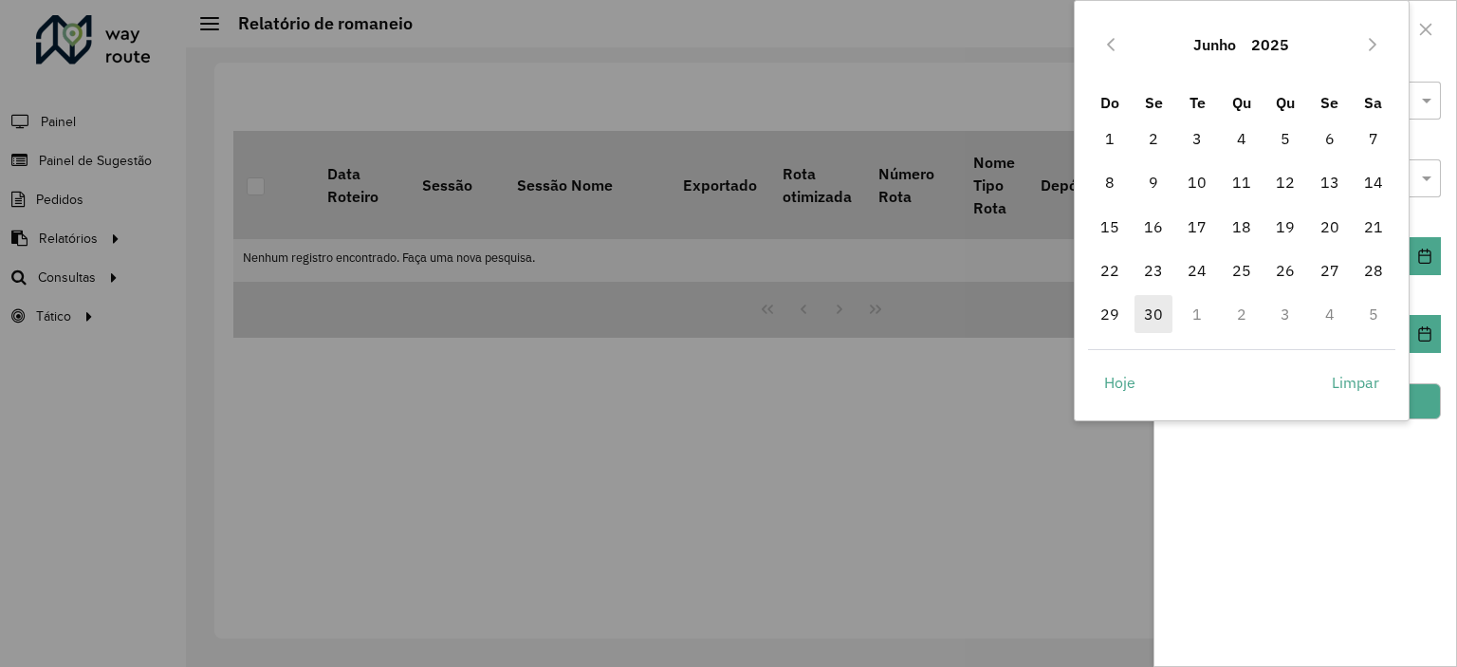
type input "**********"
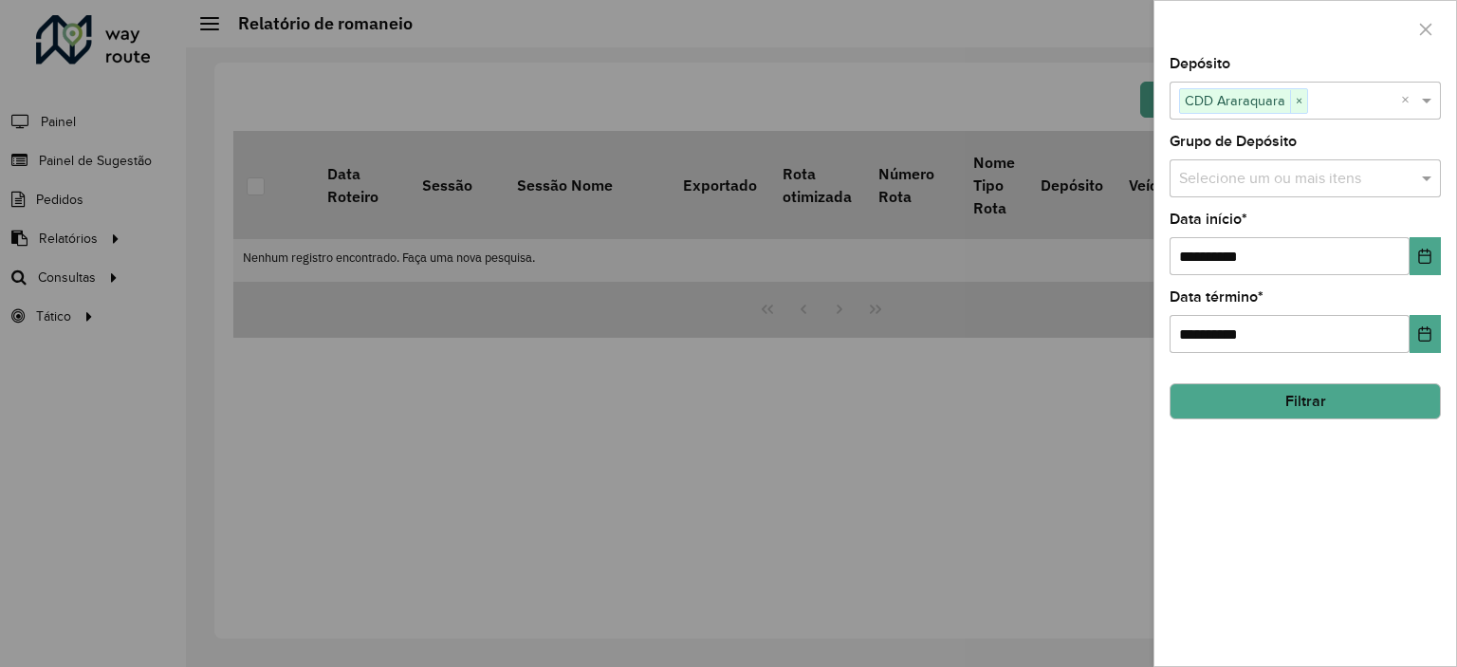
click at [1317, 390] on button "Filtrar" at bounding box center [1305, 401] width 271 height 36
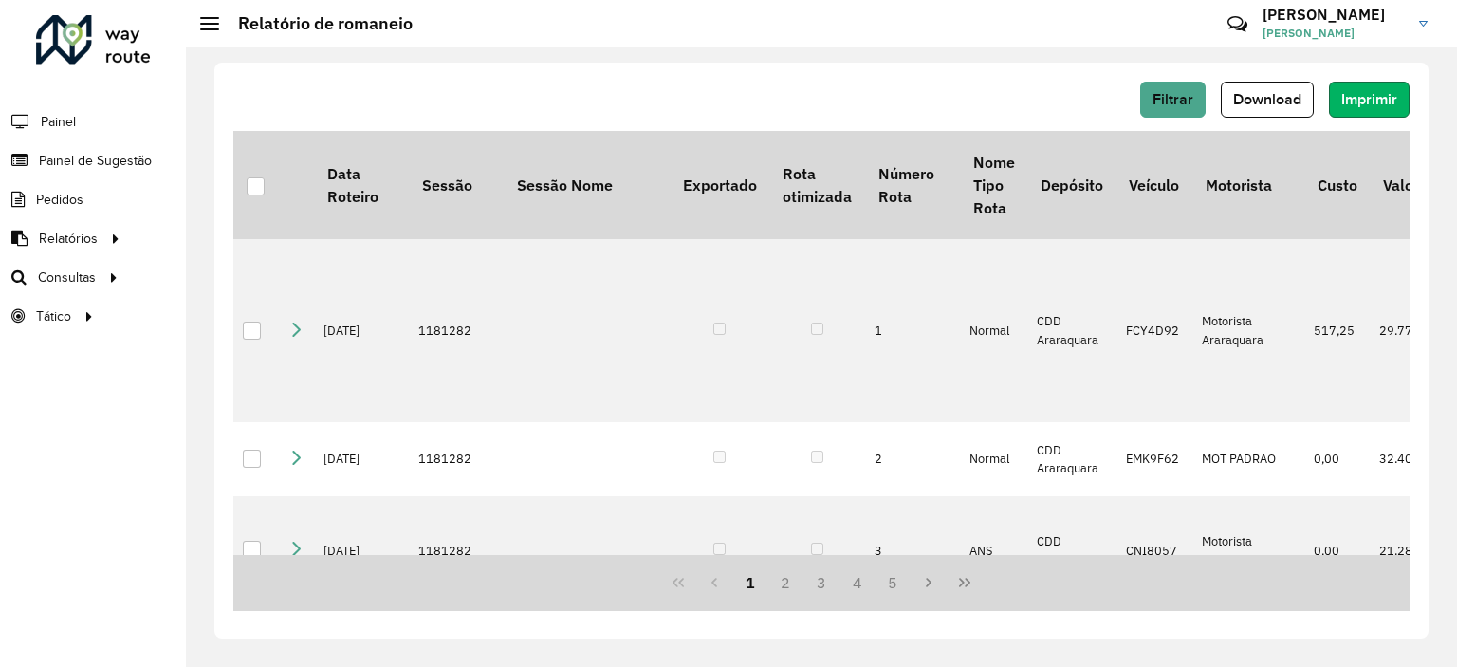
click at [1345, 95] on span "Imprimir" at bounding box center [1370, 99] width 56 height 16
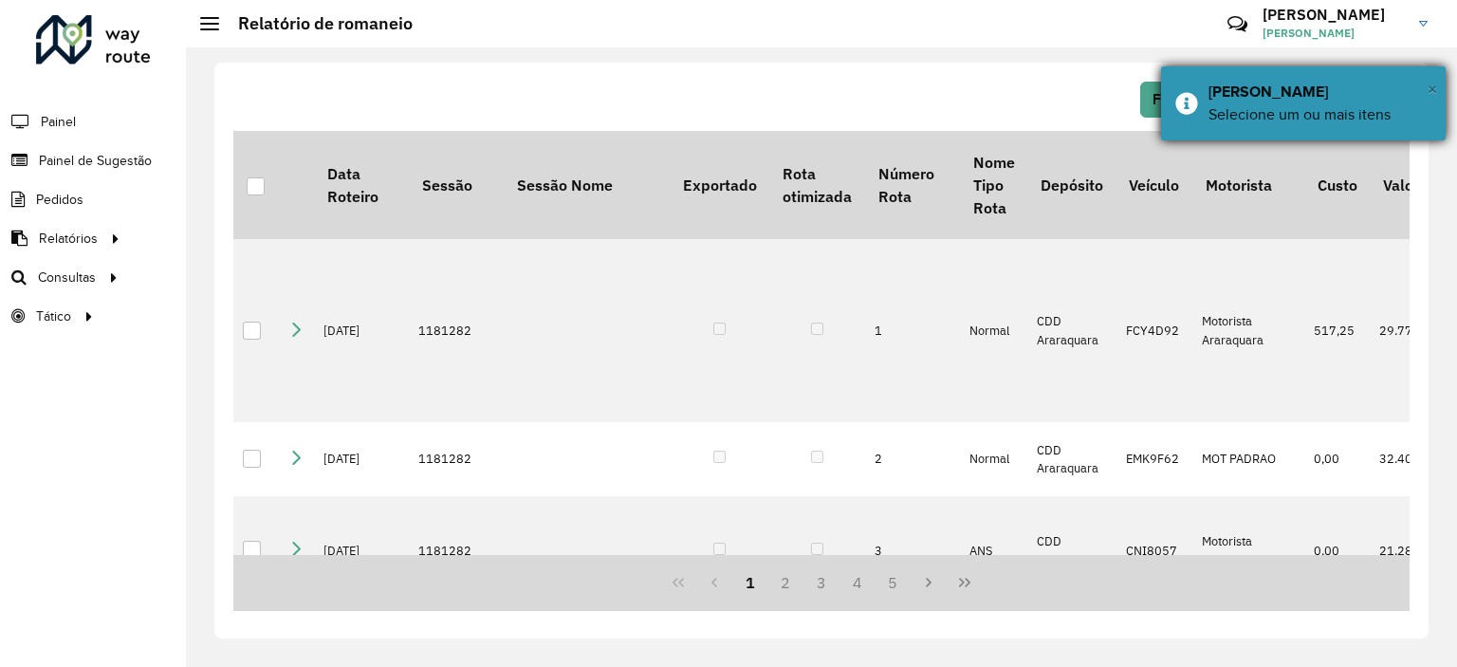
click at [1432, 80] on span "×" at bounding box center [1432, 89] width 9 height 21
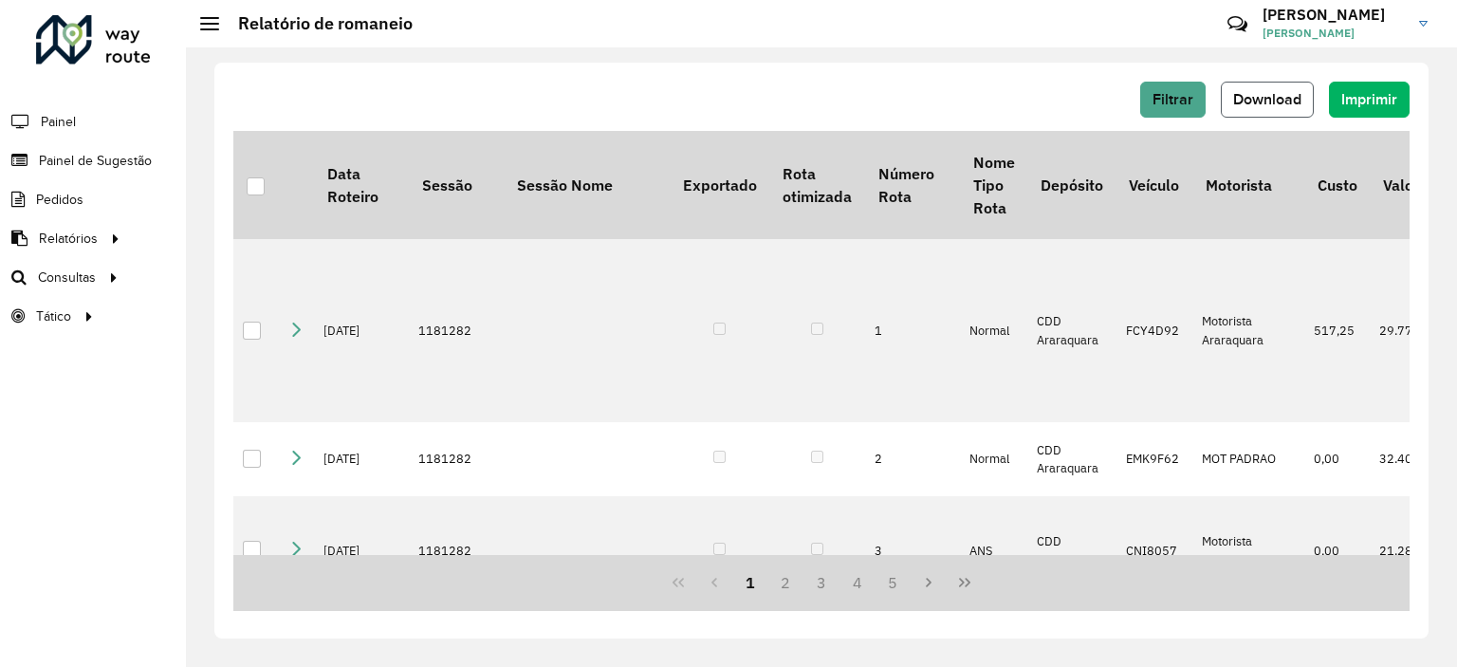
click at [1271, 109] on button "Download" at bounding box center [1267, 100] width 93 height 36
